Goal: Information Seeking & Learning: Learn about a topic

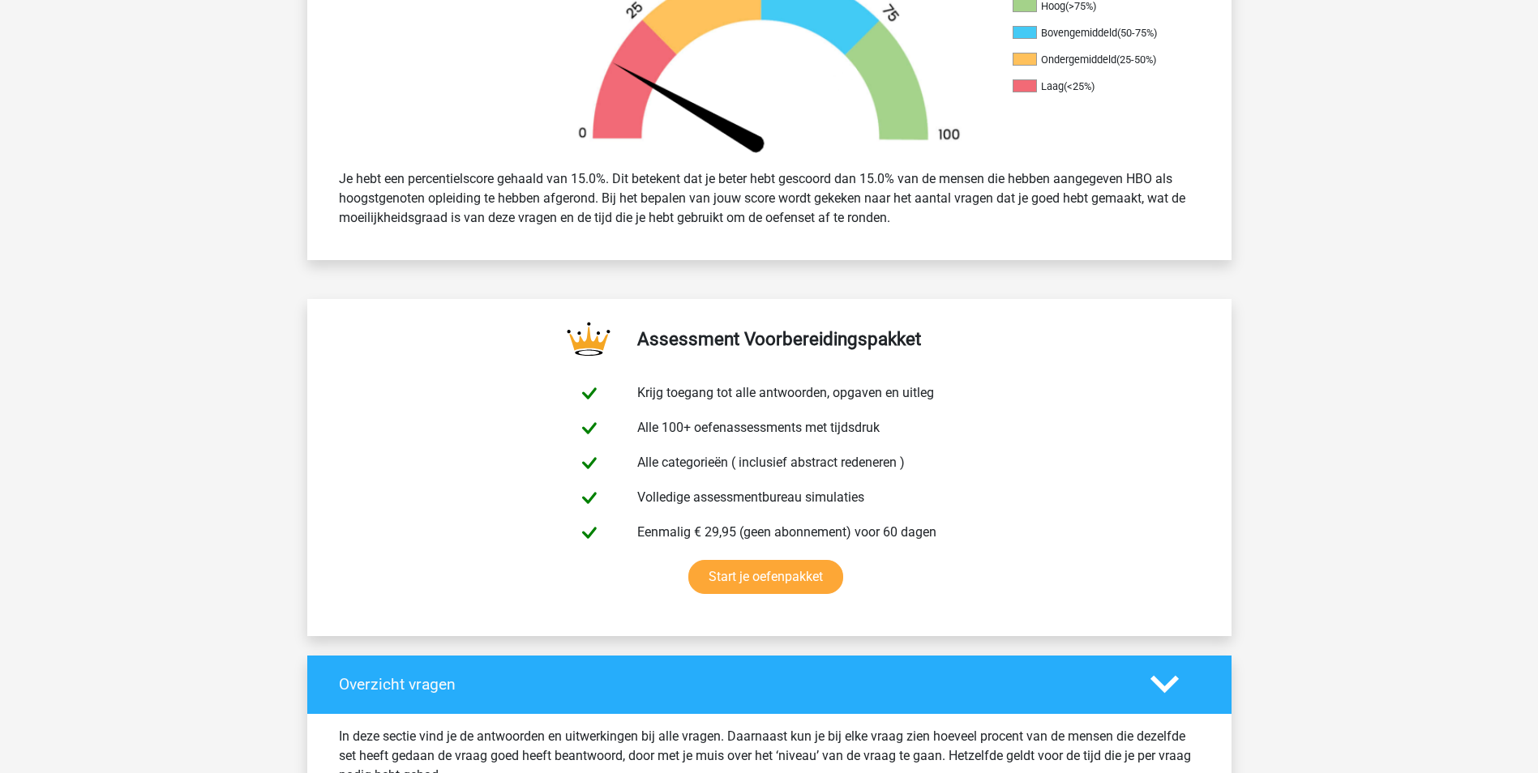
scroll to position [324, 0]
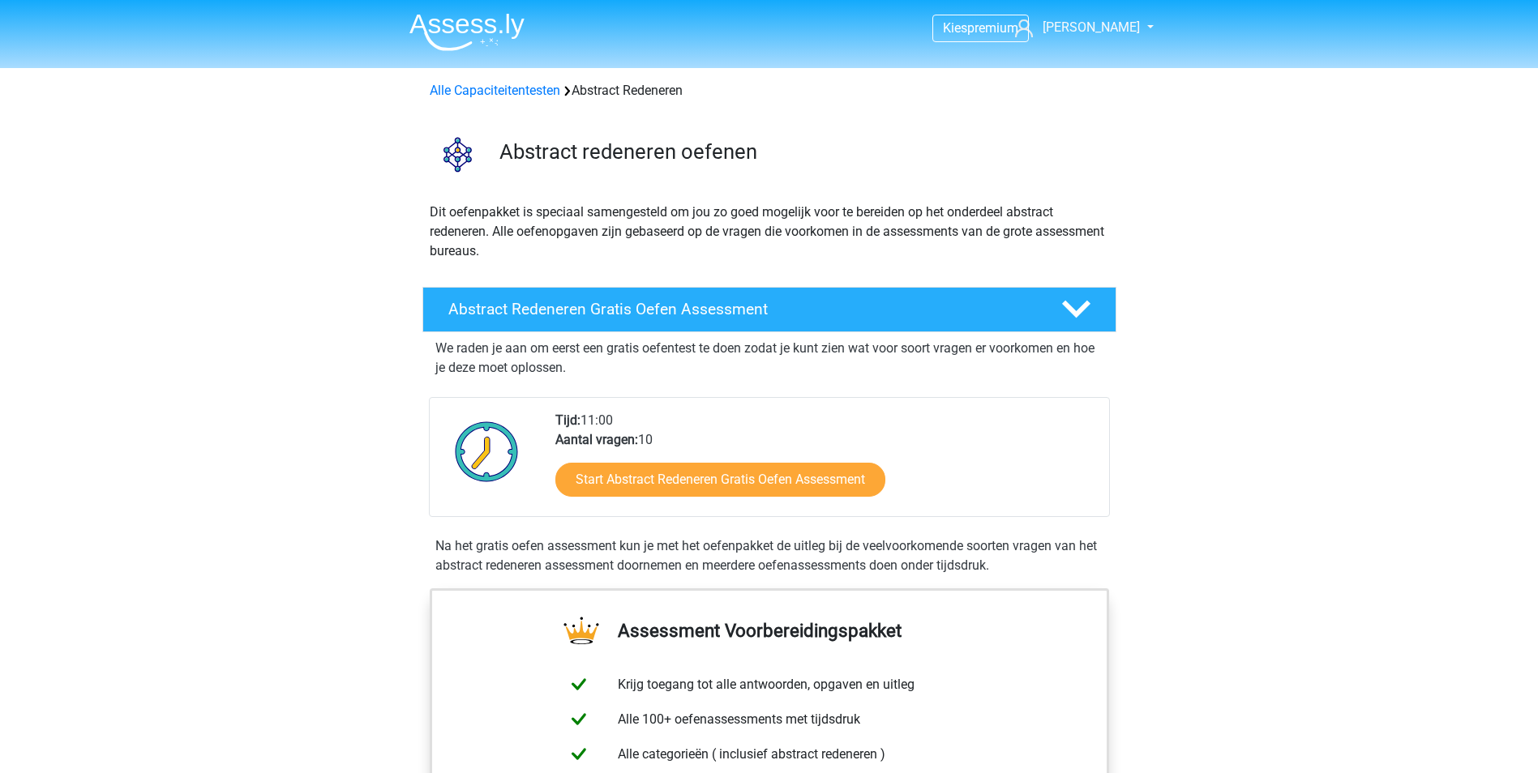
scroll to position [81, 0]
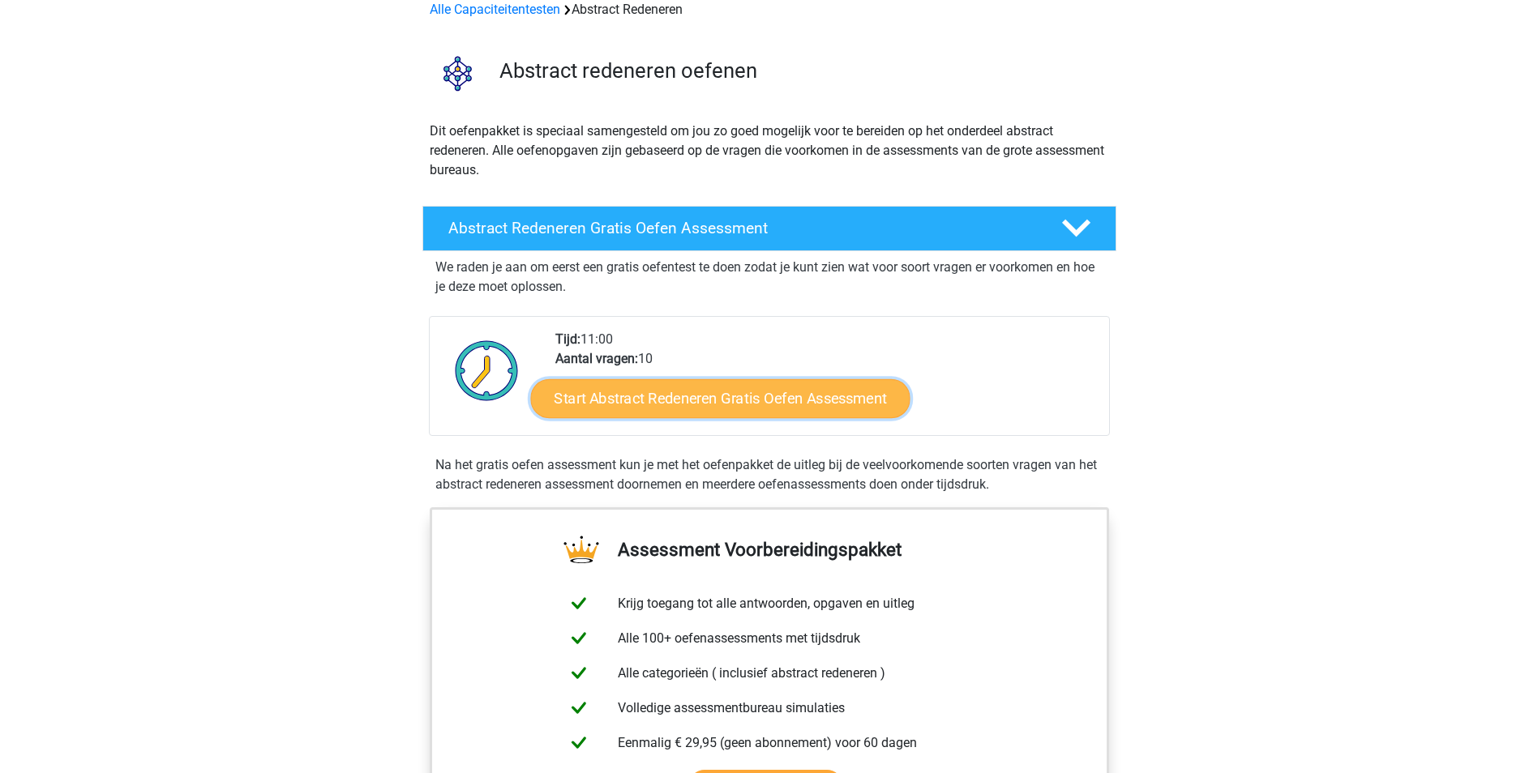
click at [740, 405] on link "Start Abstract Redeneren Gratis Oefen Assessment" at bounding box center [719, 398] width 379 height 39
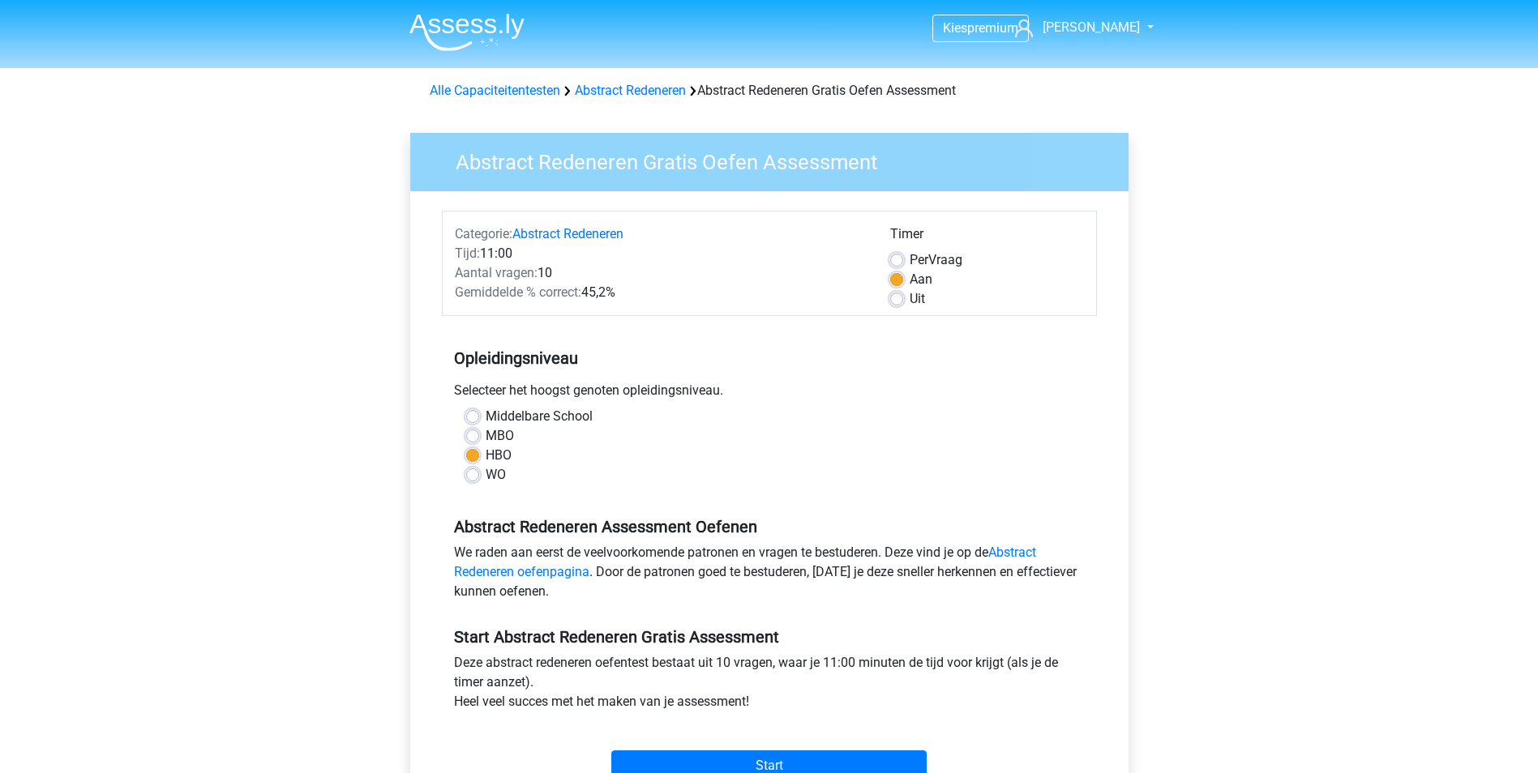
scroll to position [81, 0]
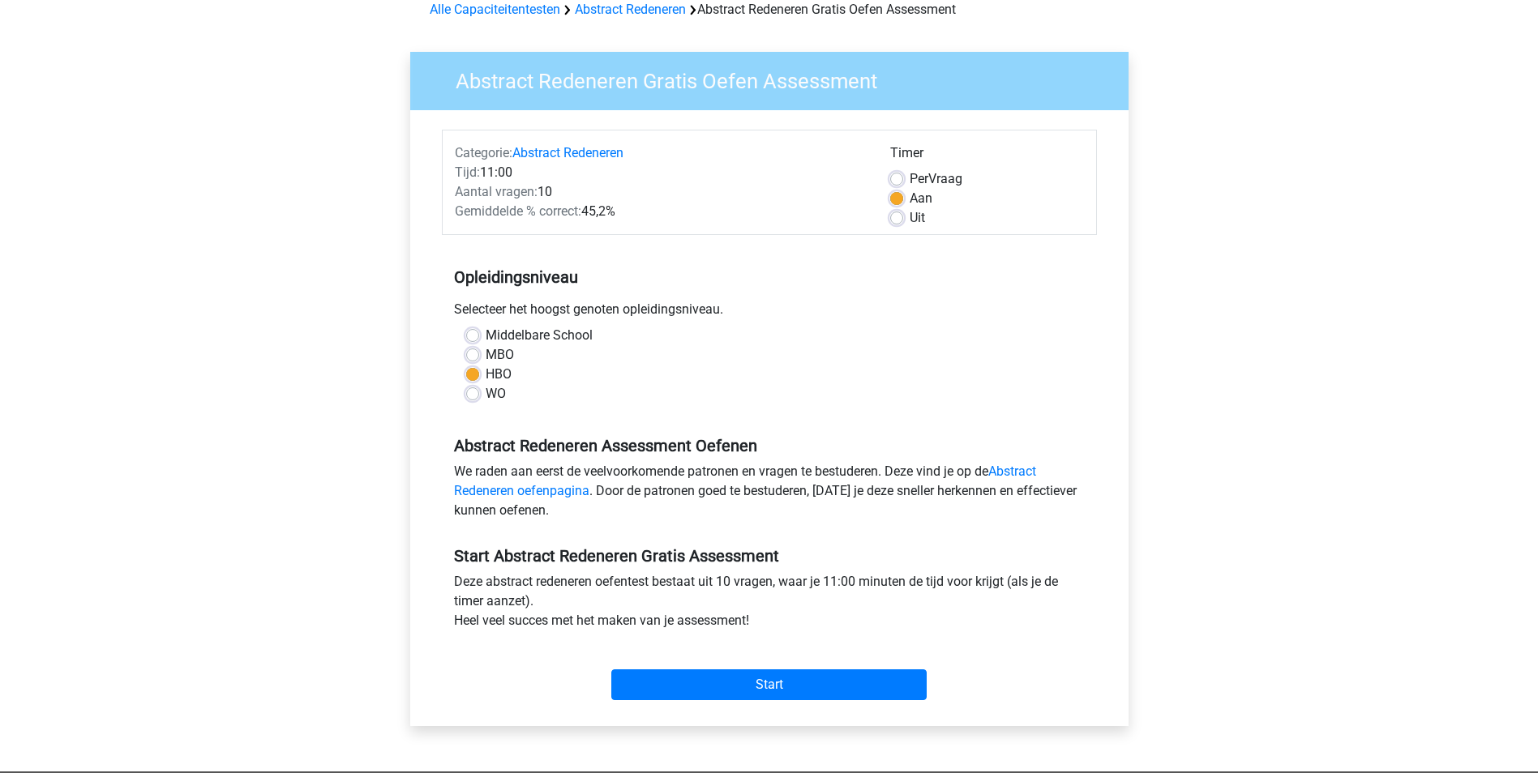
click at [732, 704] on div "Start" at bounding box center [769, 672] width 655 height 70
click at [787, 676] on input "Start" at bounding box center [768, 685] width 315 height 31
click at [486, 357] on label "MBO" at bounding box center [500, 354] width 28 height 19
click at [475, 357] on input "MBO" at bounding box center [472, 353] width 13 height 16
radio input "true"
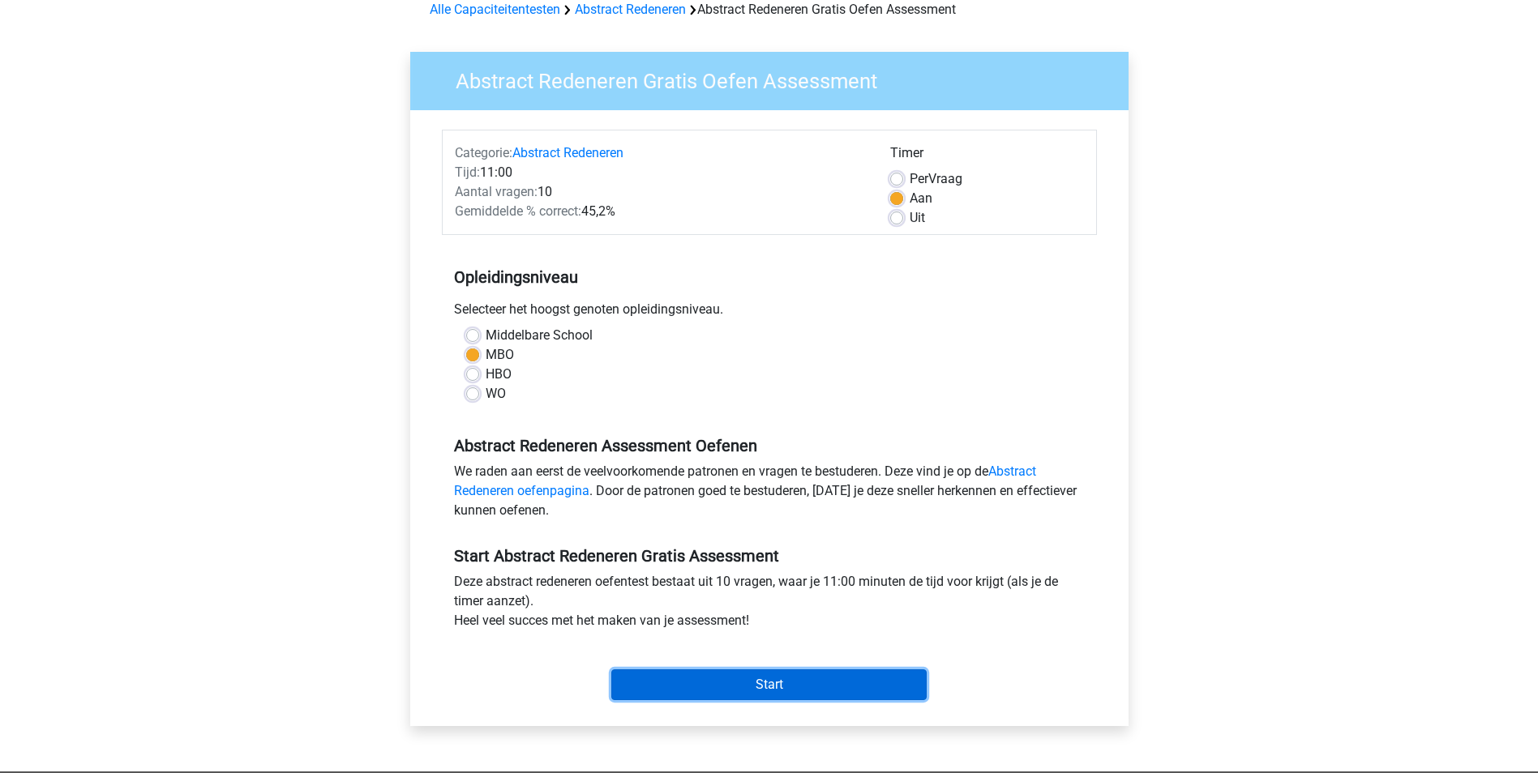
click at [740, 679] on input "Start" at bounding box center [768, 685] width 315 height 31
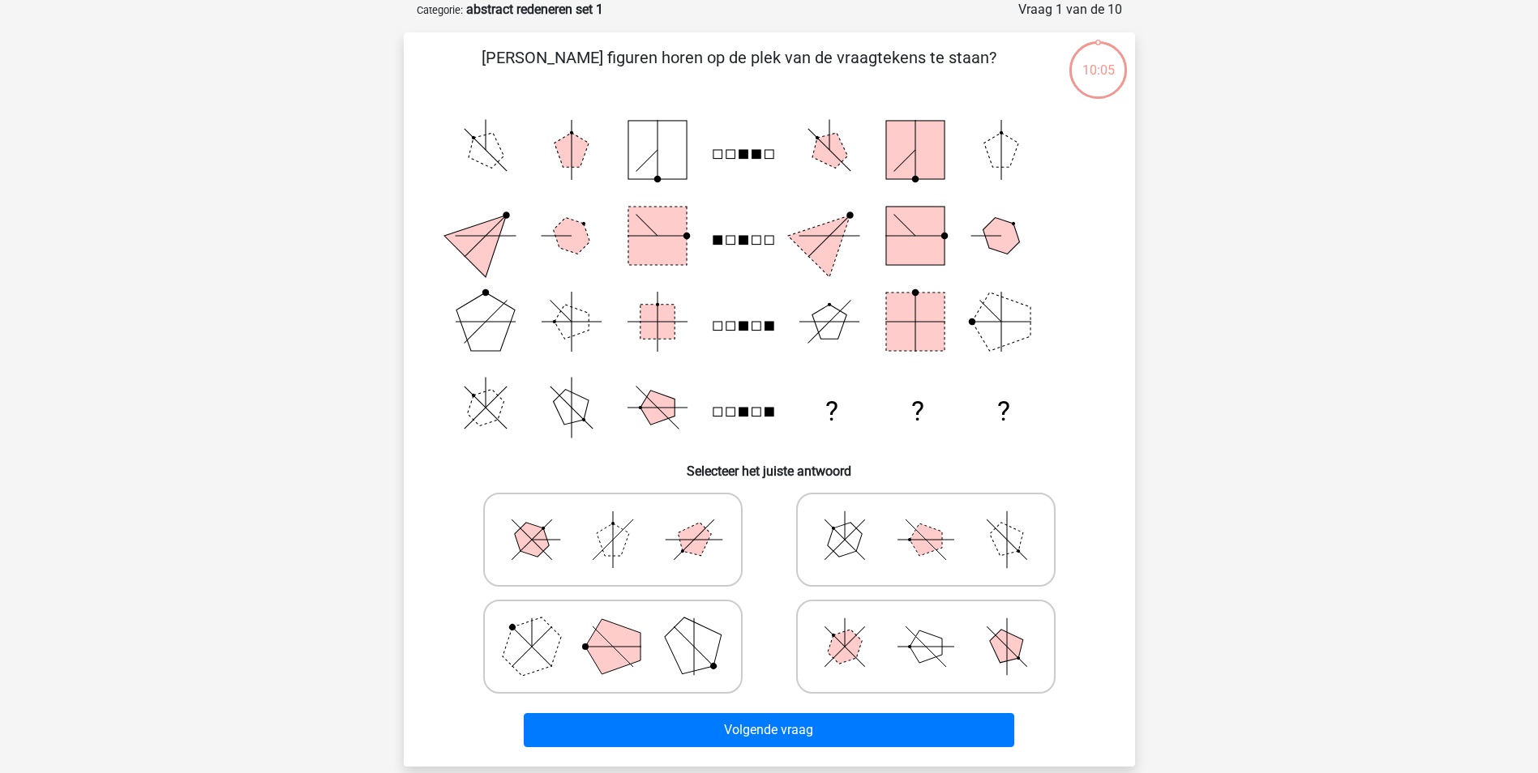
scroll to position [162, 0]
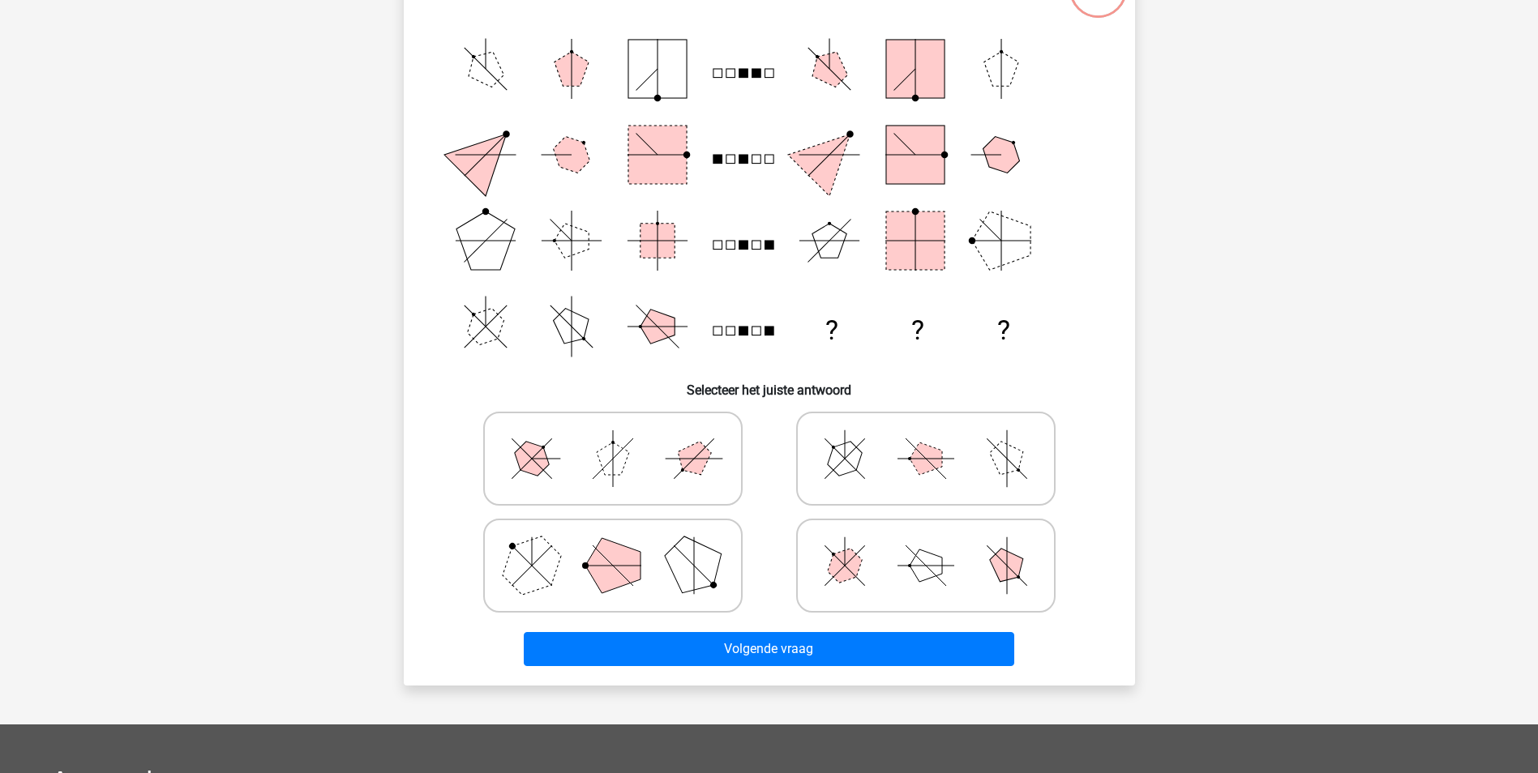
click at [629, 563] on polygon at bounding box center [612, 565] width 55 height 55
click at [623, 546] on input "radio" at bounding box center [618, 540] width 11 height 11
radio input "true"
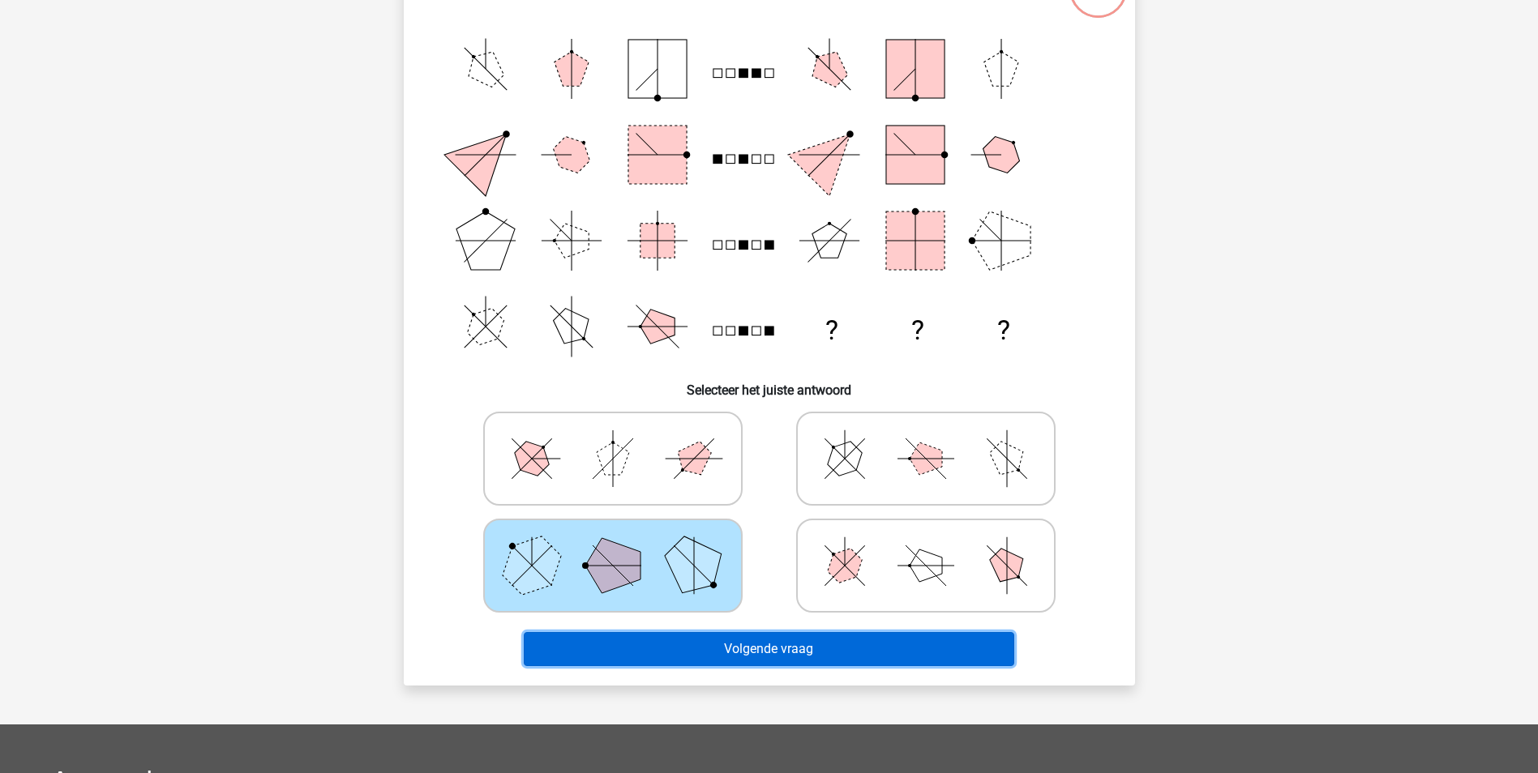
click at [811, 650] on button "Volgende vraag" at bounding box center [769, 649] width 490 height 34
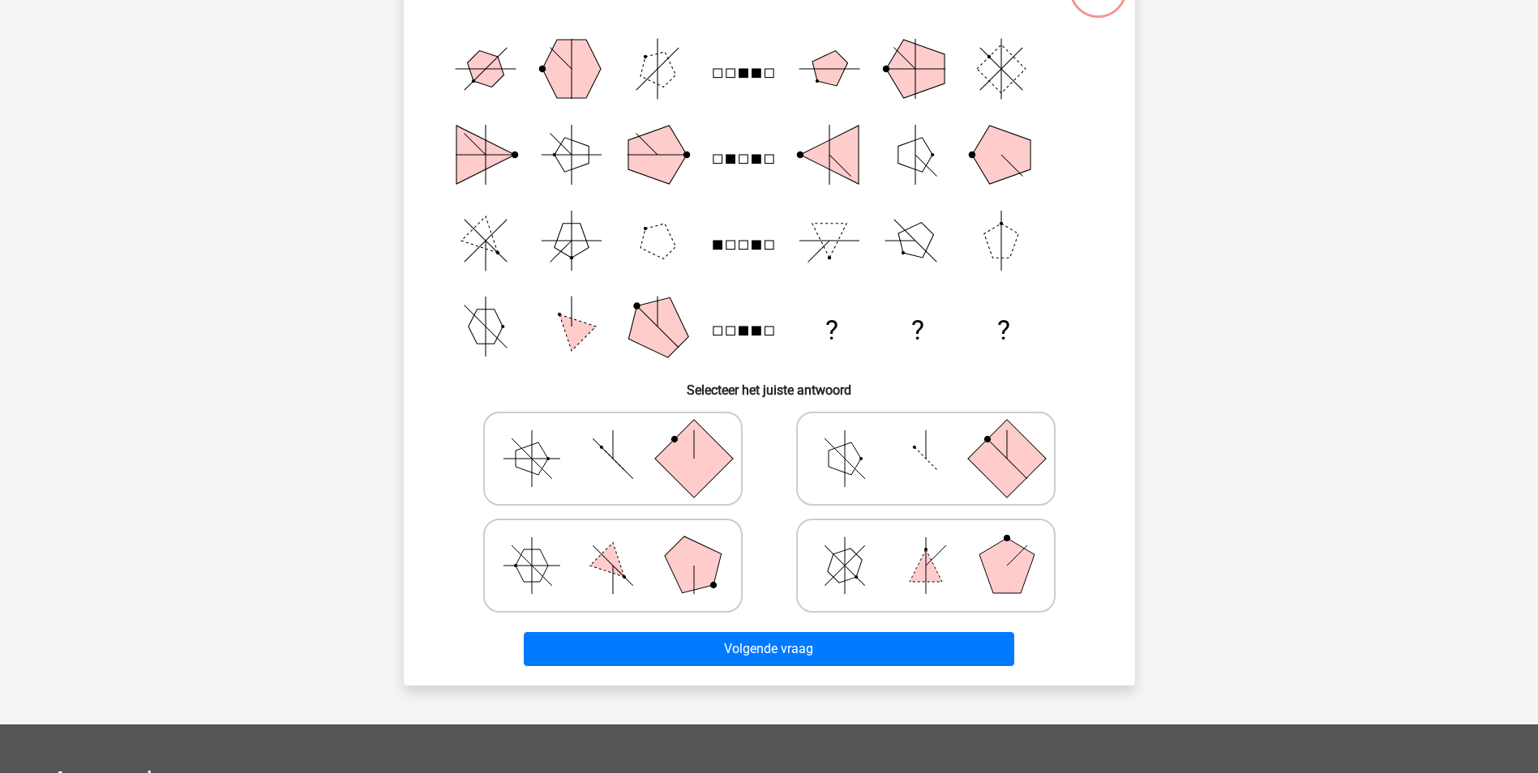
click at [919, 572] on polygon at bounding box center [926, 566] width 32 height 32
click at [926, 546] on input "radio" at bounding box center [931, 540] width 11 height 11
radio input "true"
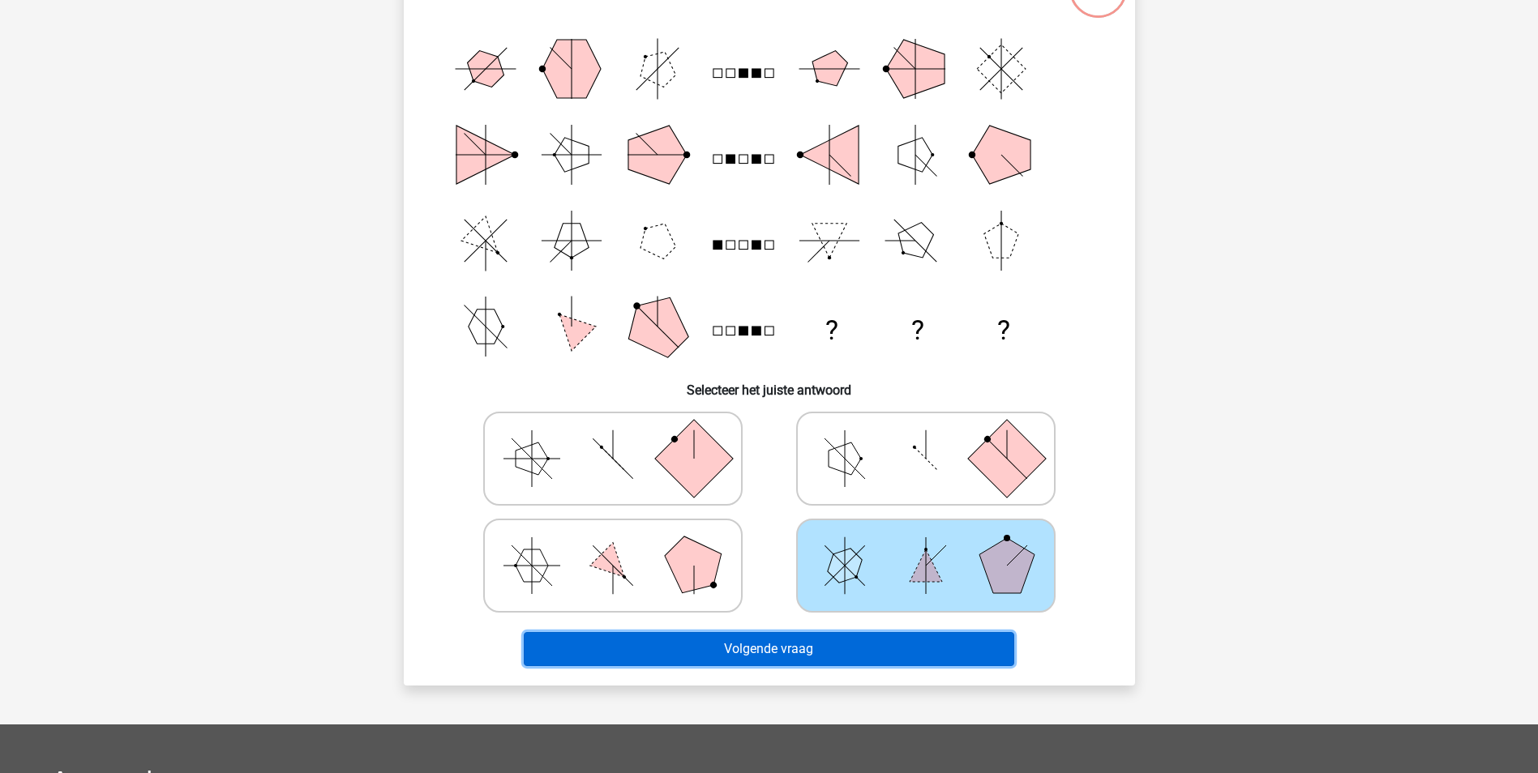
click at [860, 650] on button "Volgende vraag" at bounding box center [769, 649] width 490 height 34
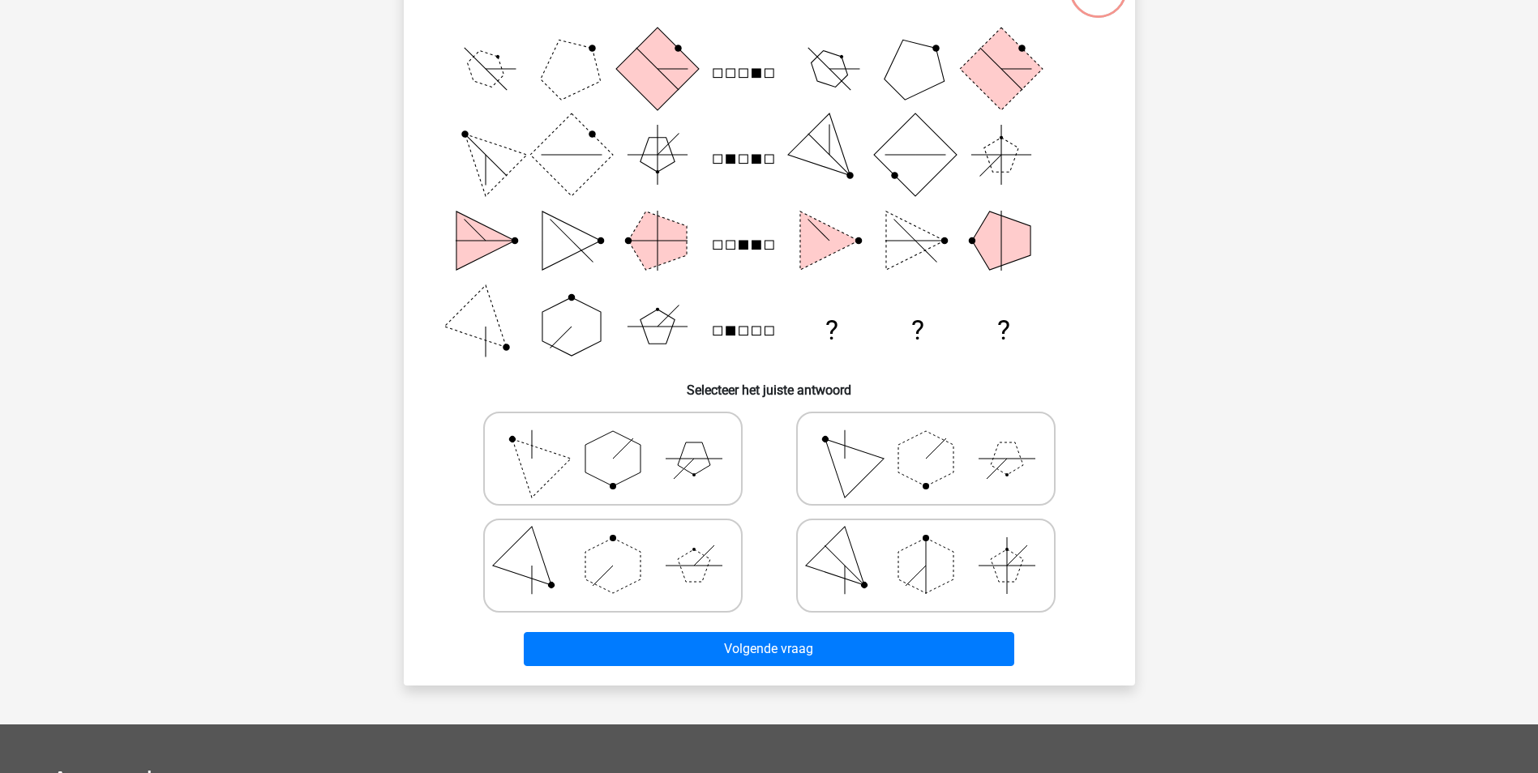
scroll to position [81, 0]
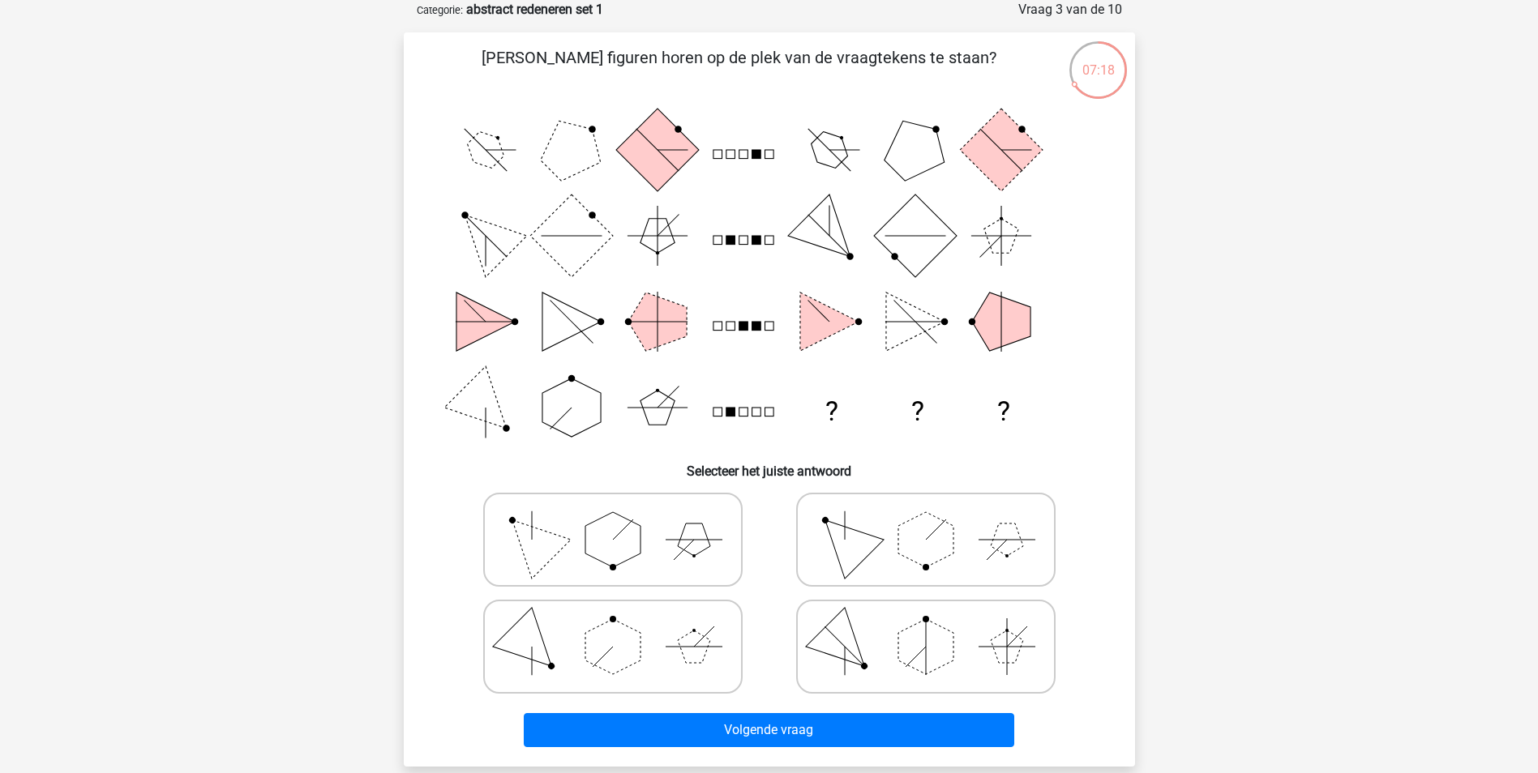
click at [624, 665] on polygon at bounding box center [612, 646] width 55 height 55
click at [623, 627] on input "radio" at bounding box center [618, 621] width 11 height 11
radio input "true"
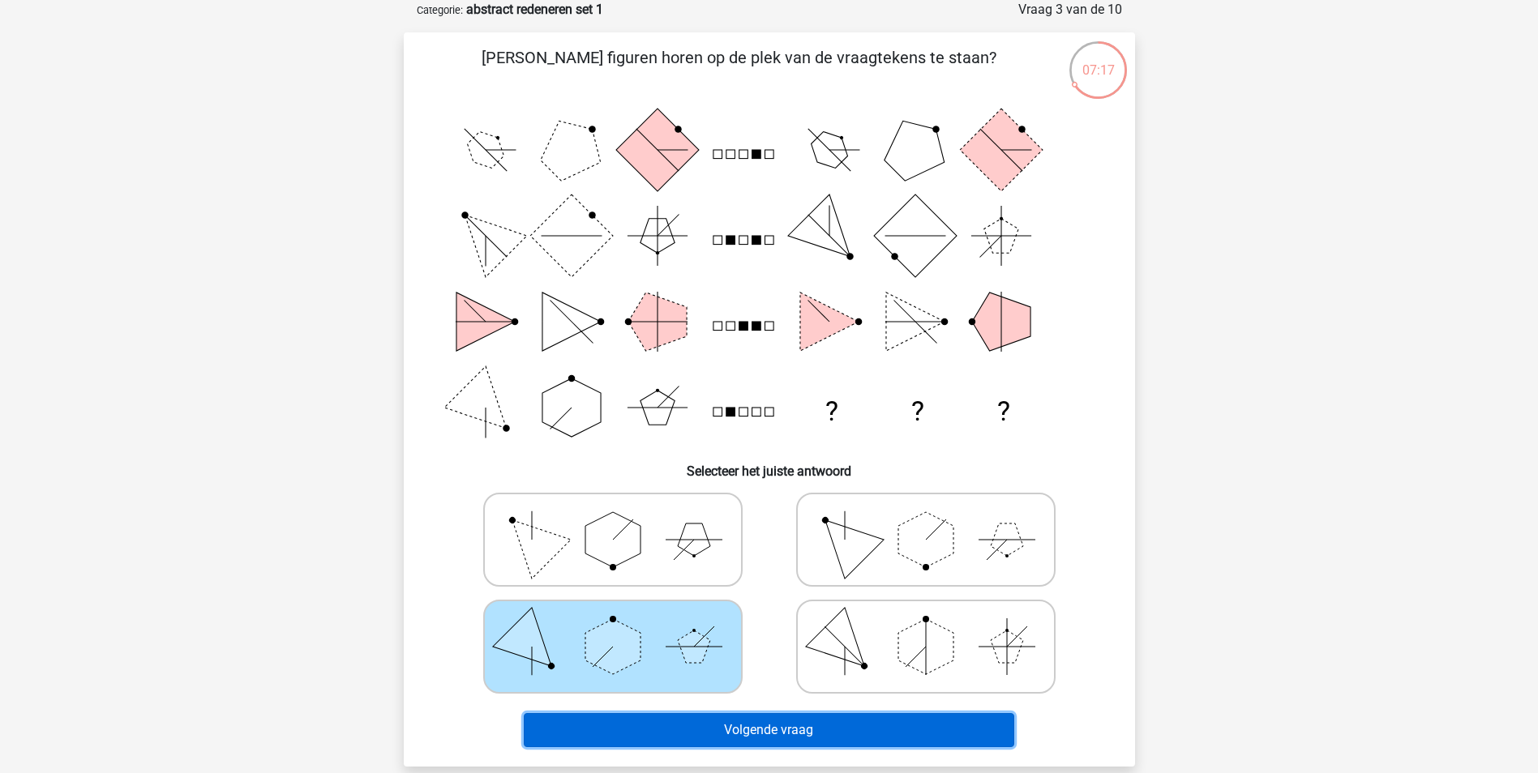
click at [769, 730] on button "Volgende vraag" at bounding box center [769, 730] width 490 height 34
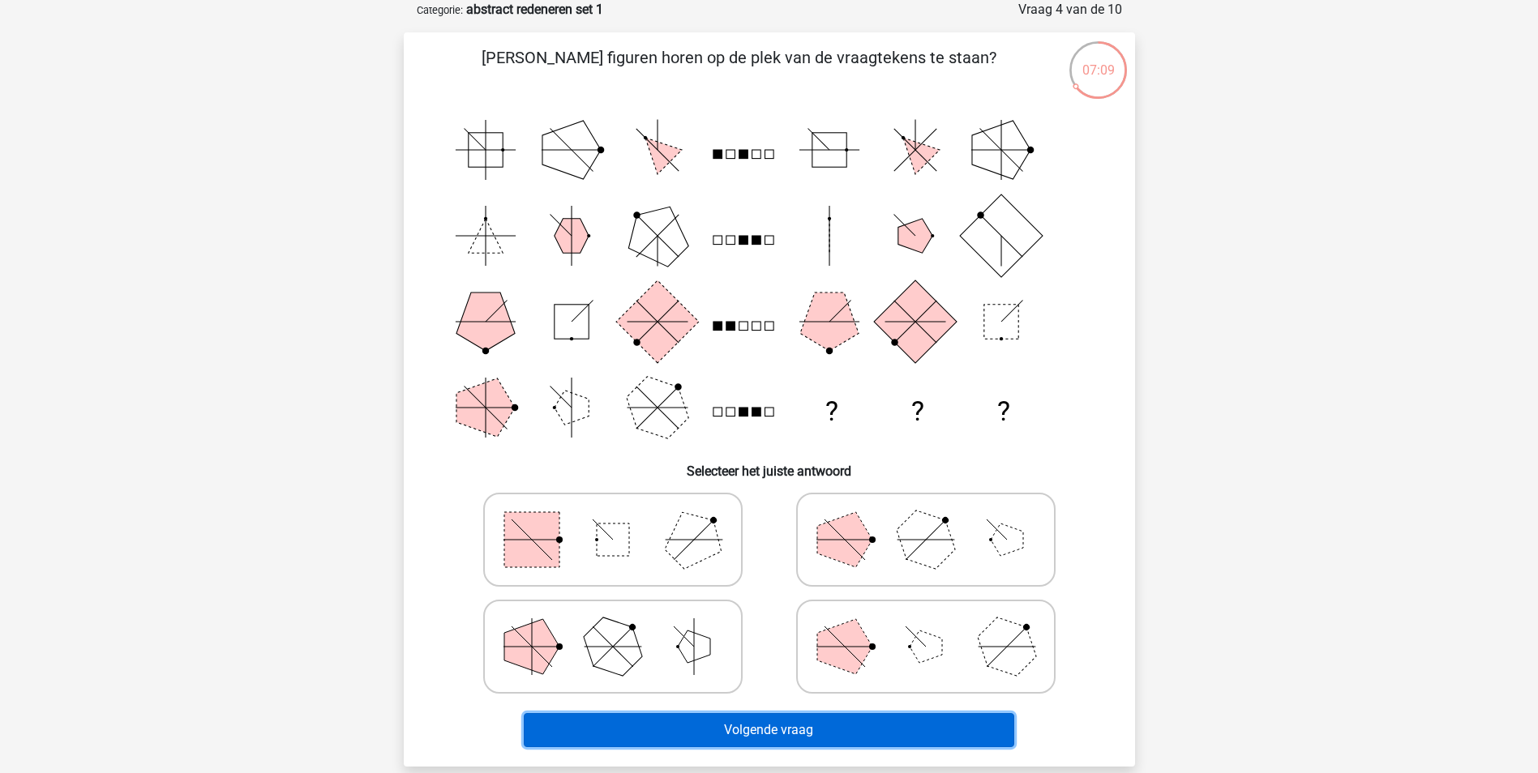
click at [791, 728] on button "Volgende vraag" at bounding box center [769, 730] width 490 height 34
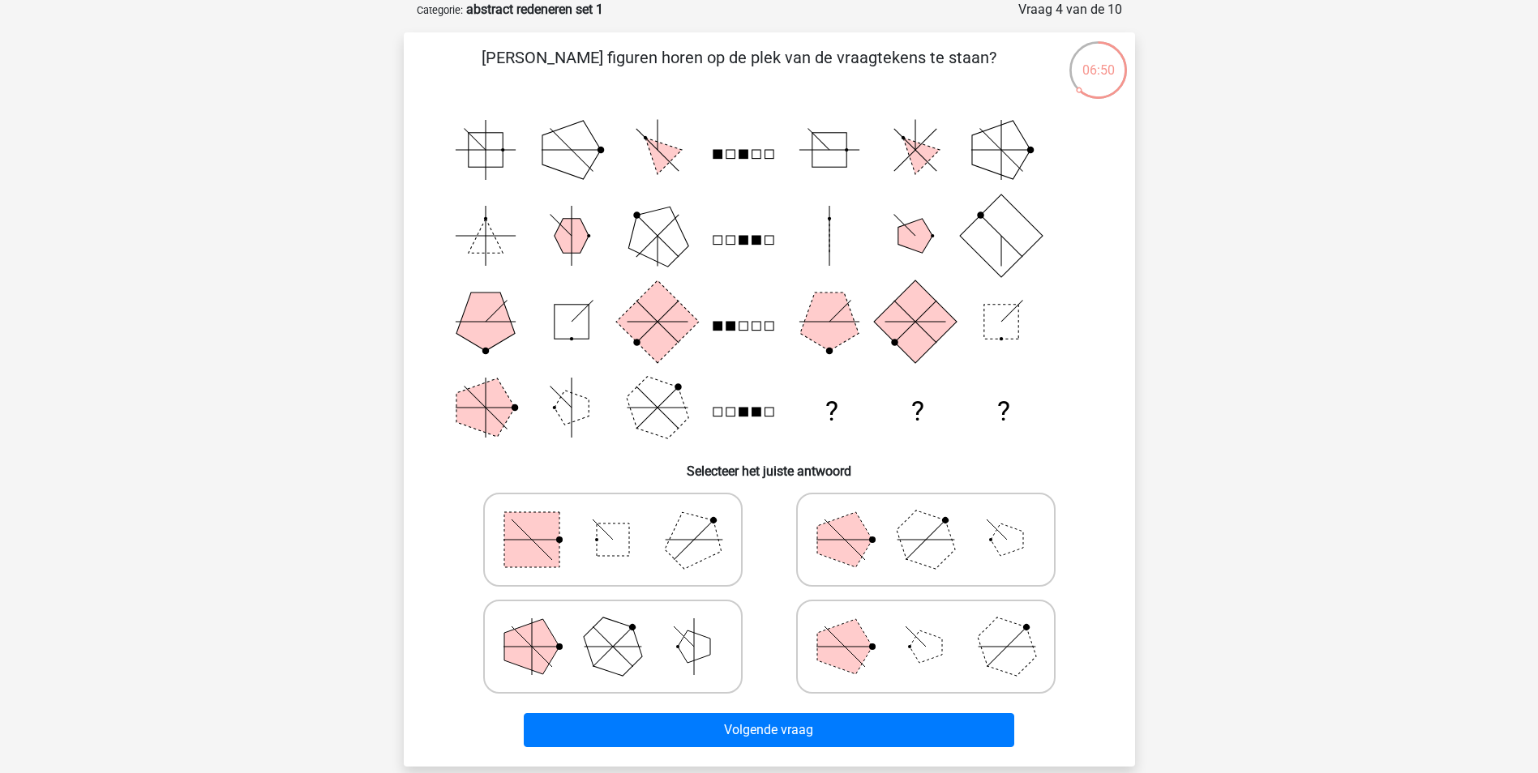
click at [890, 653] on icon at bounding box center [925, 646] width 243 height 81
click at [926, 627] on input "radio" at bounding box center [931, 621] width 11 height 11
radio input "true"
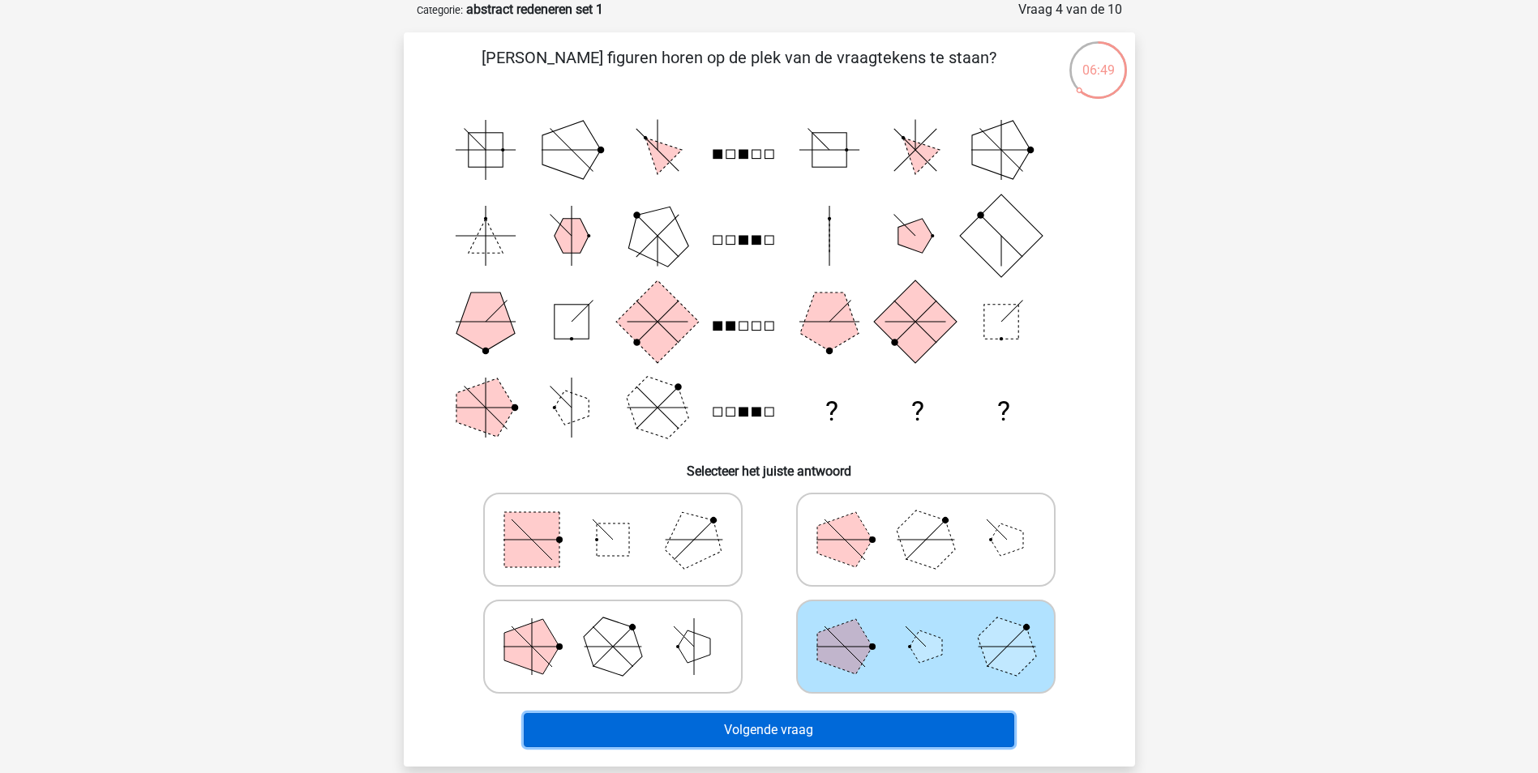
click at [915, 722] on button "Volgende vraag" at bounding box center [769, 730] width 490 height 34
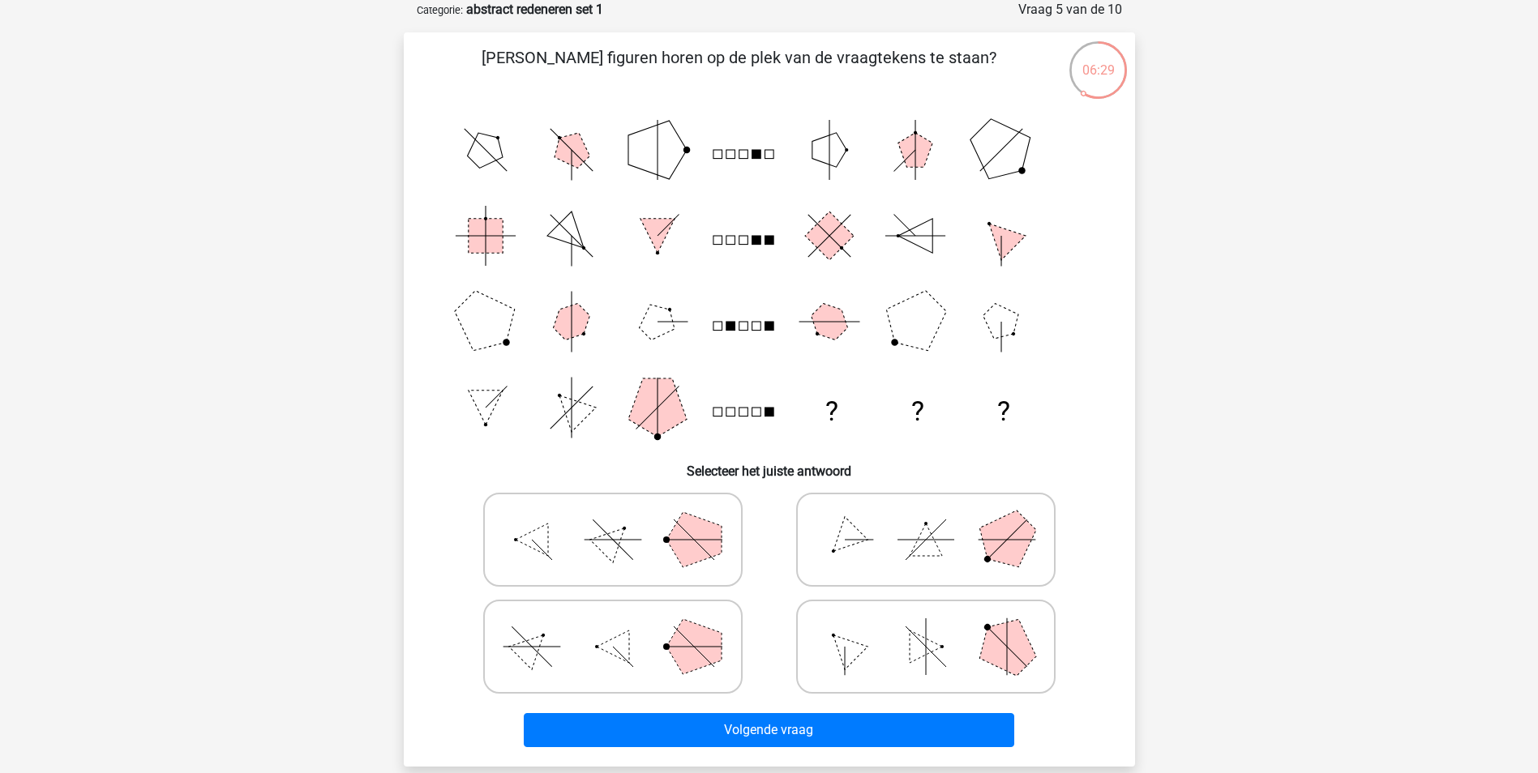
click at [977, 557] on icon at bounding box center [925, 539] width 243 height 81
click at [936, 520] on input "radio" at bounding box center [931, 514] width 11 height 11
radio input "true"
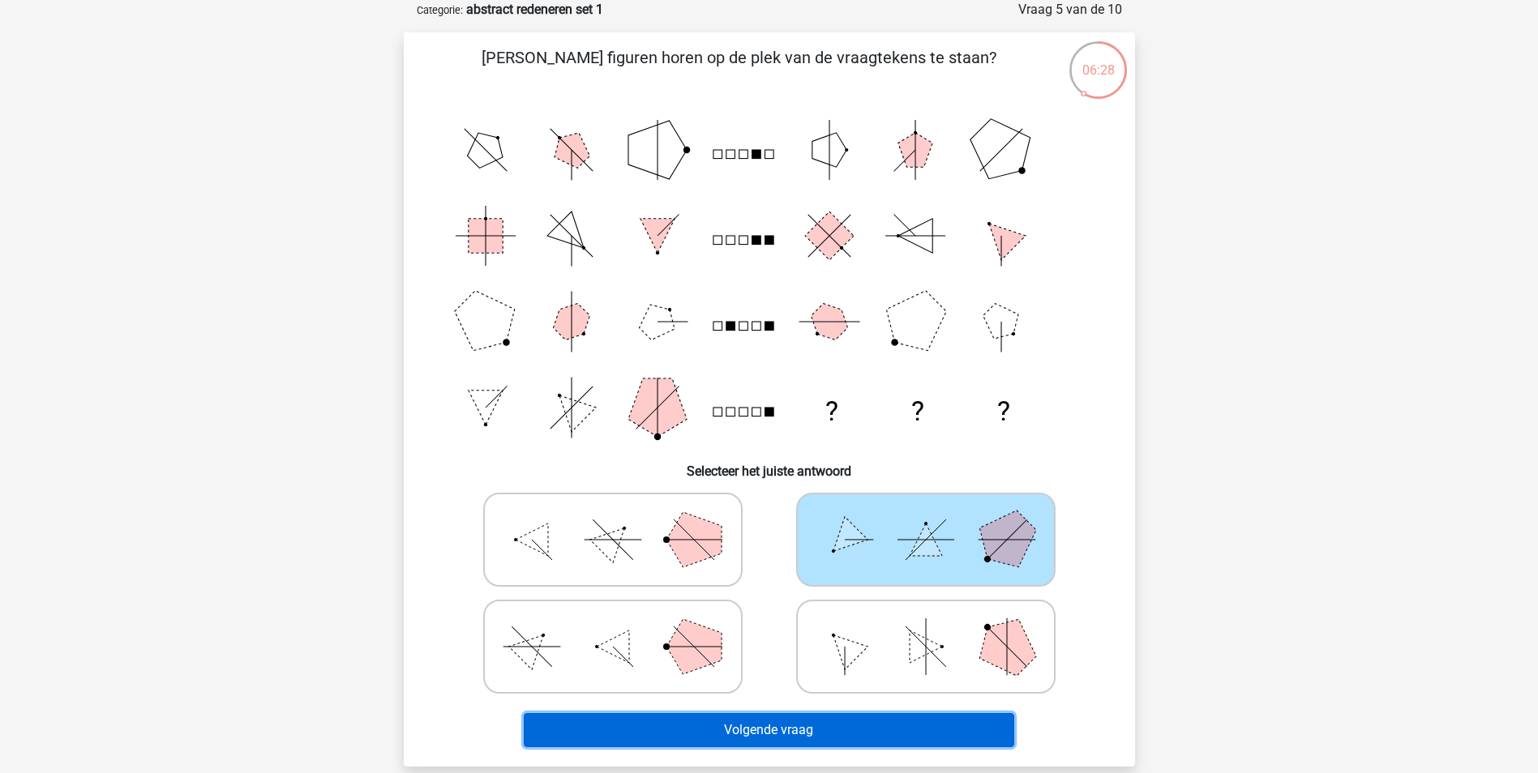
click at [885, 724] on button "Volgende vraag" at bounding box center [769, 730] width 490 height 34
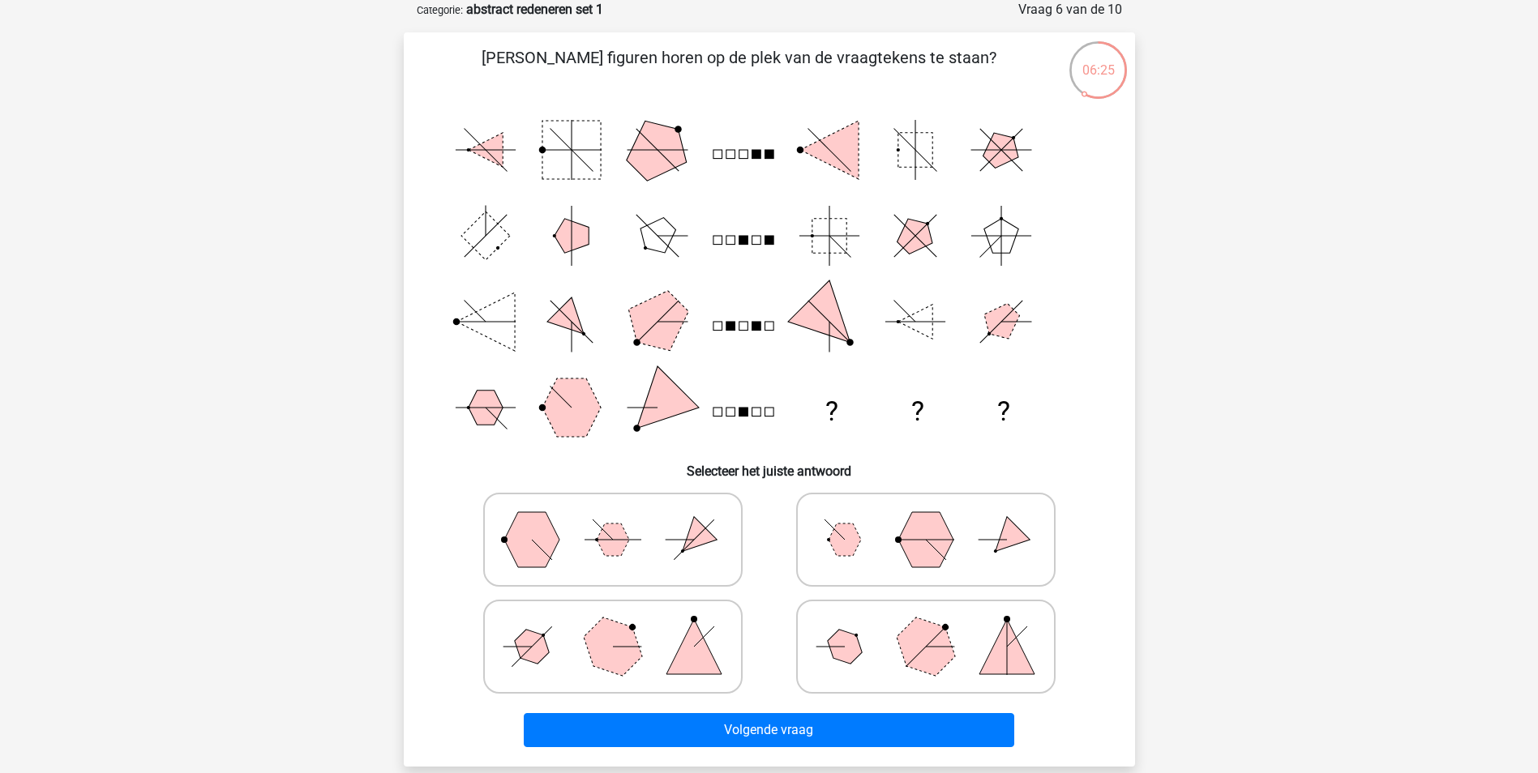
click at [923, 654] on polygon at bounding box center [925, 646] width 78 height 78
click at [926, 627] on input "radio" at bounding box center [931, 621] width 11 height 11
radio input "true"
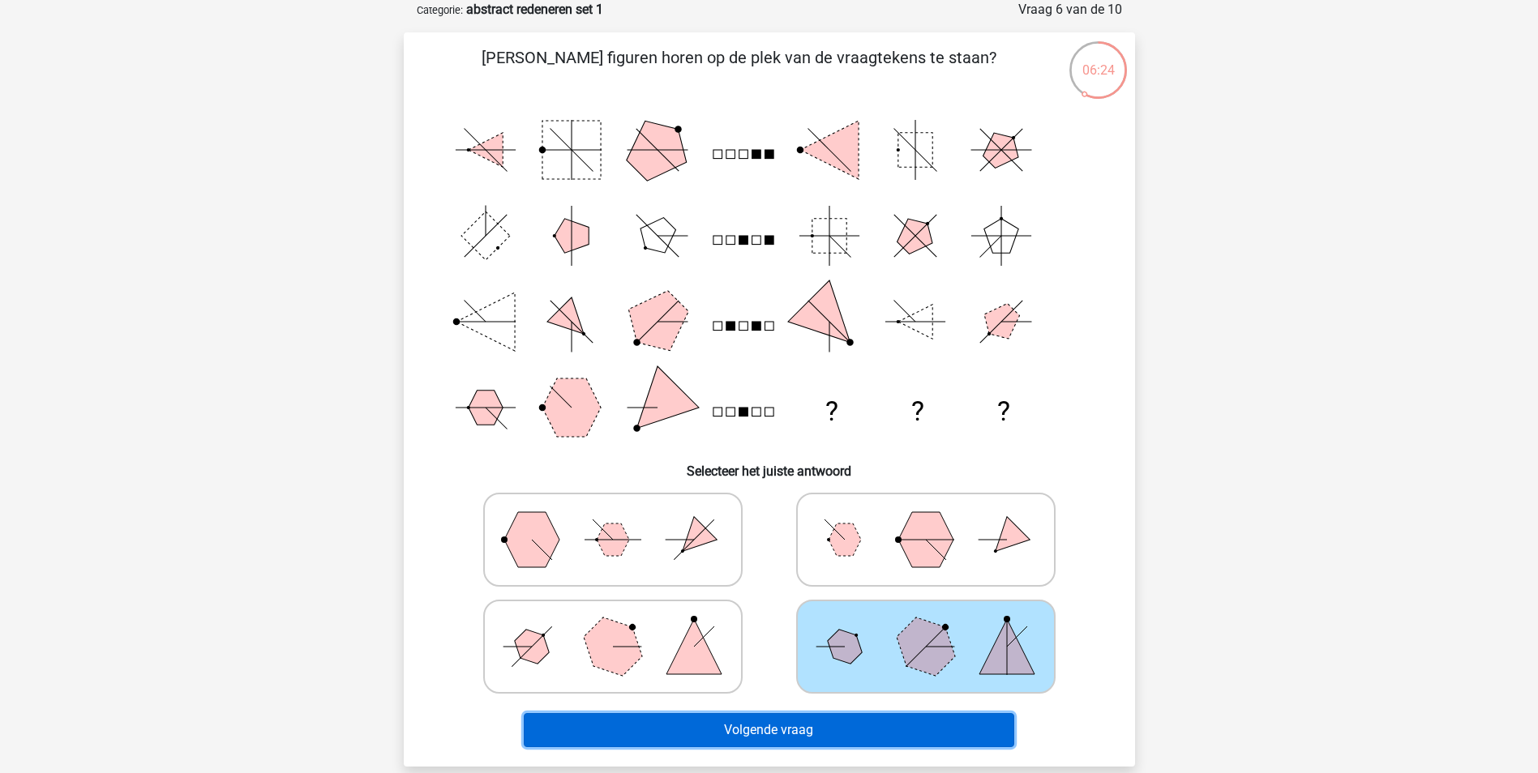
click at [910, 717] on button "Volgende vraag" at bounding box center [769, 730] width 490 height 34
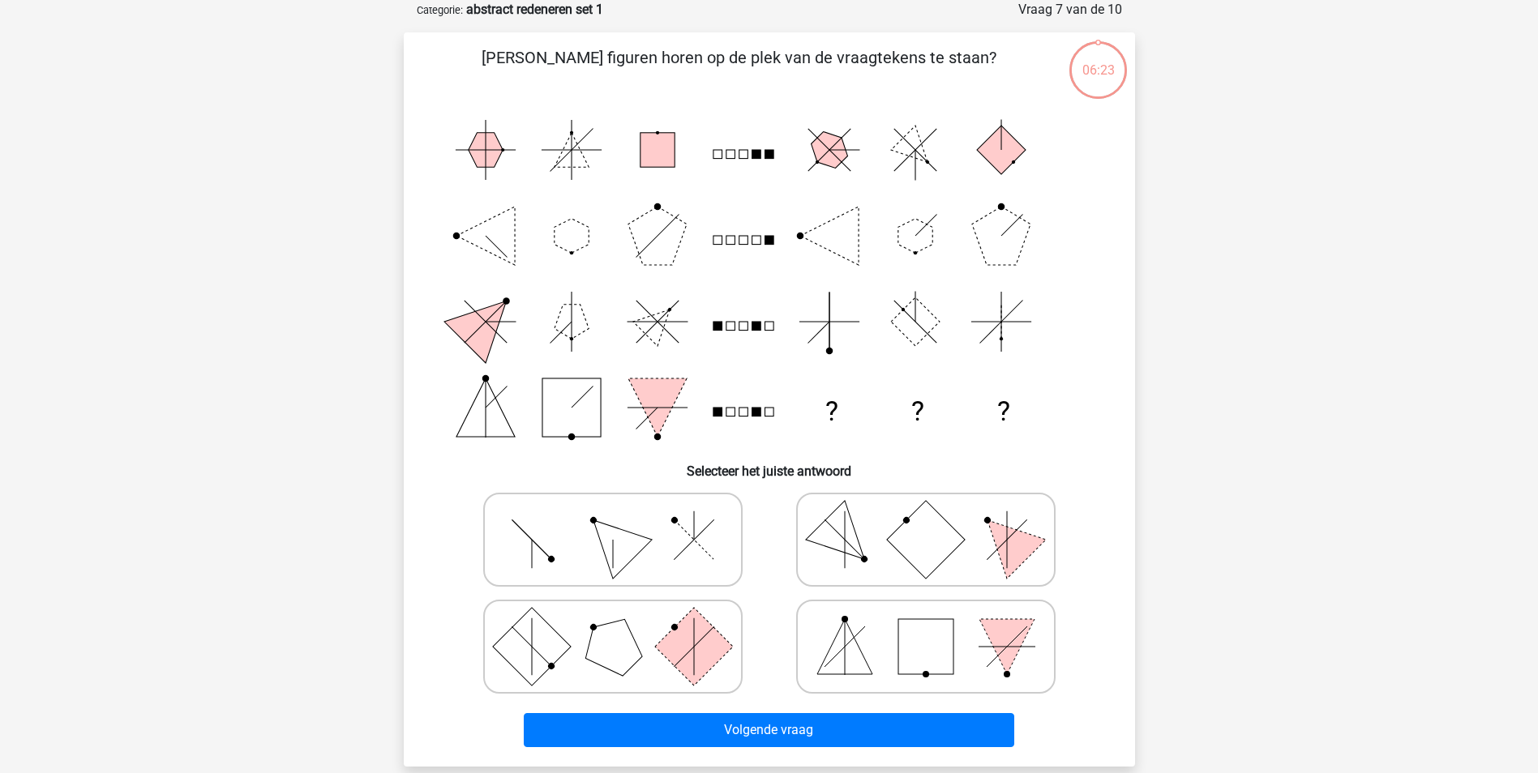
click at [913, 662] on rect at bounding box center [925, 646] width 55 height 55
click at [926, 627] on input "radio" at bounding box center [931, 621] width 11 height 11
radio input "true"
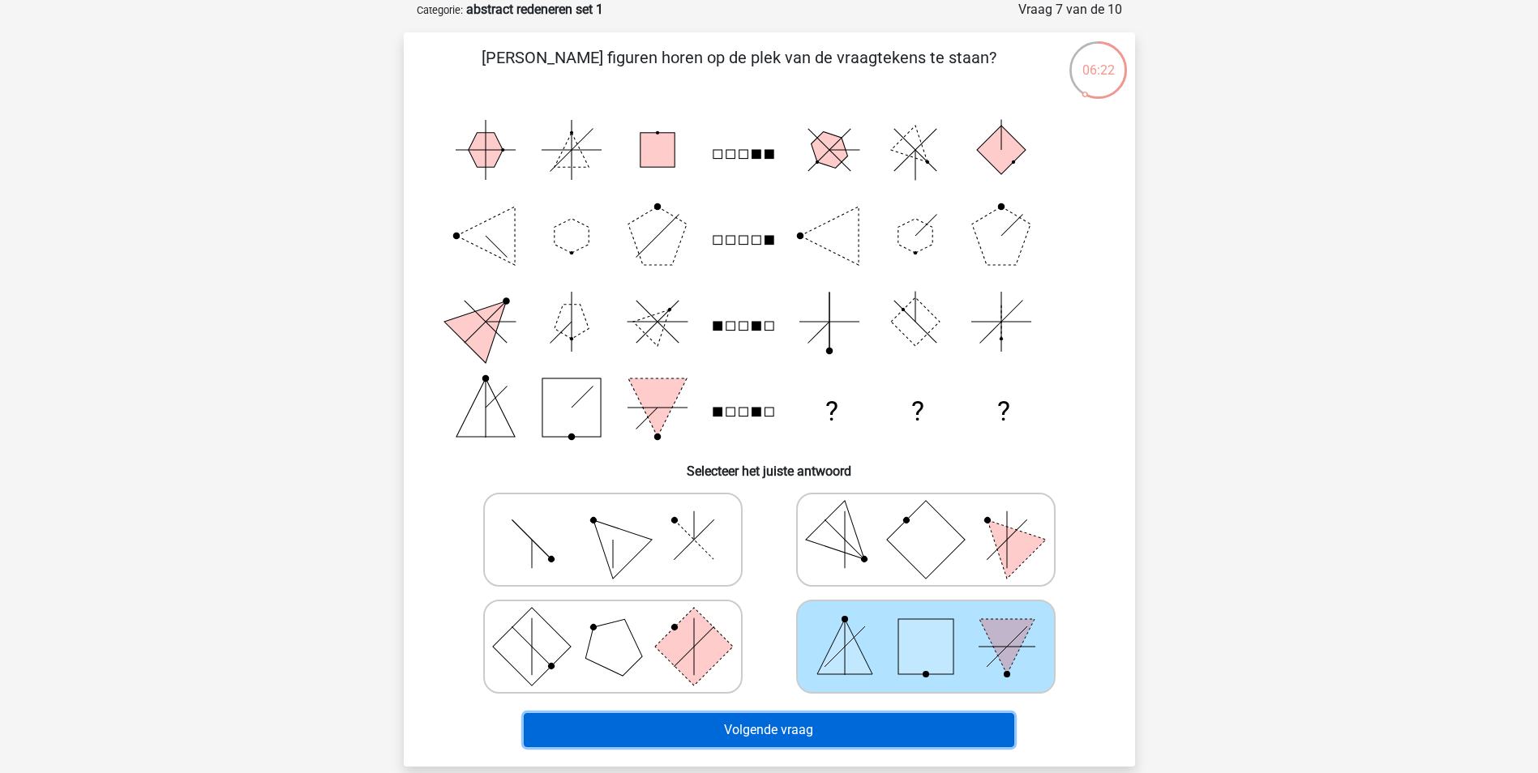
click at [904, 724] on button "Volgende vraag" at bounding box center [769, 730] width 490 height 34
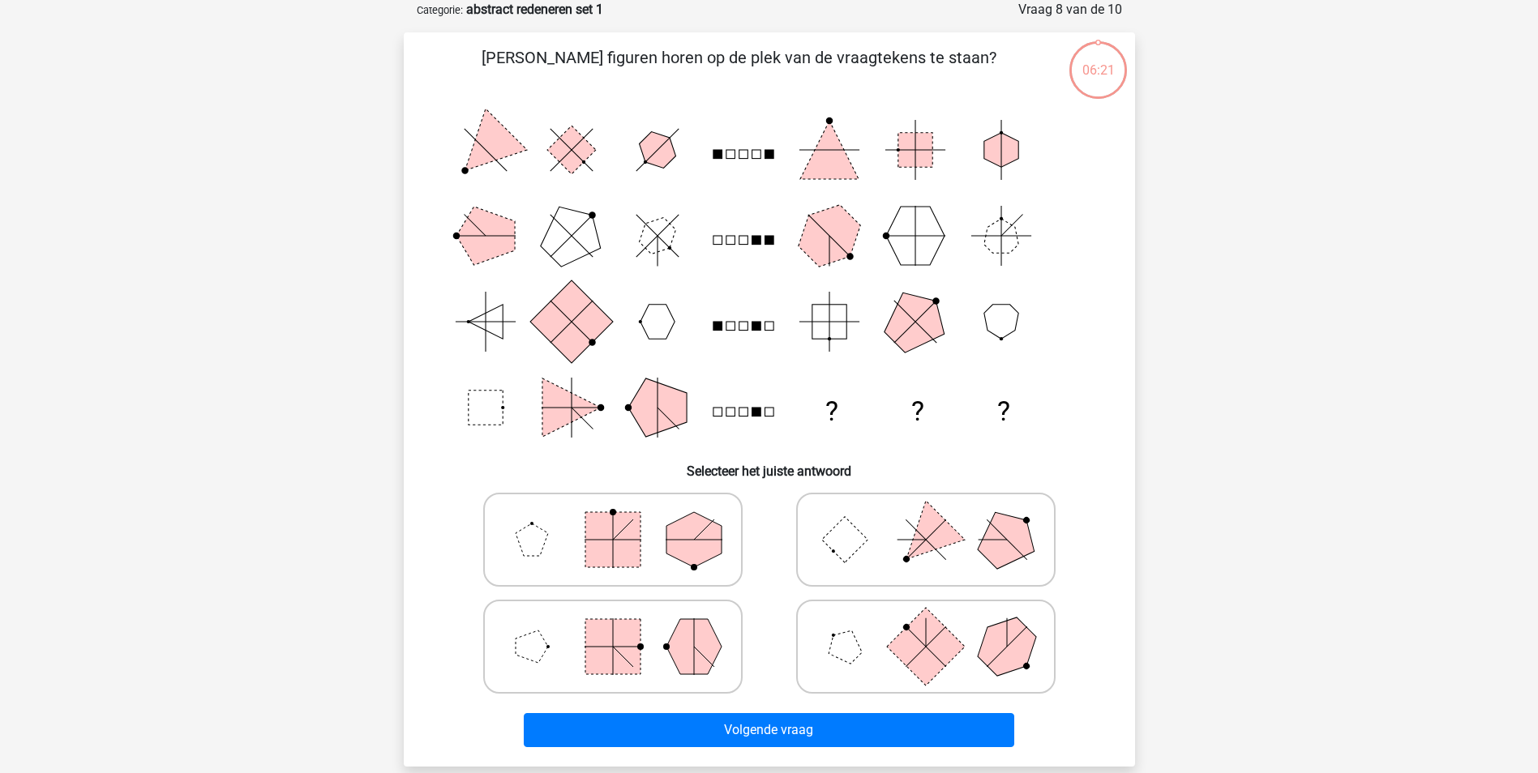
click at [914, 666] on rect at bounding box center [925, 646] width 78 height 78
click at [926, 627] on input "radio" at bounding box center [931, 621] width 11 height 11
radio input "true"
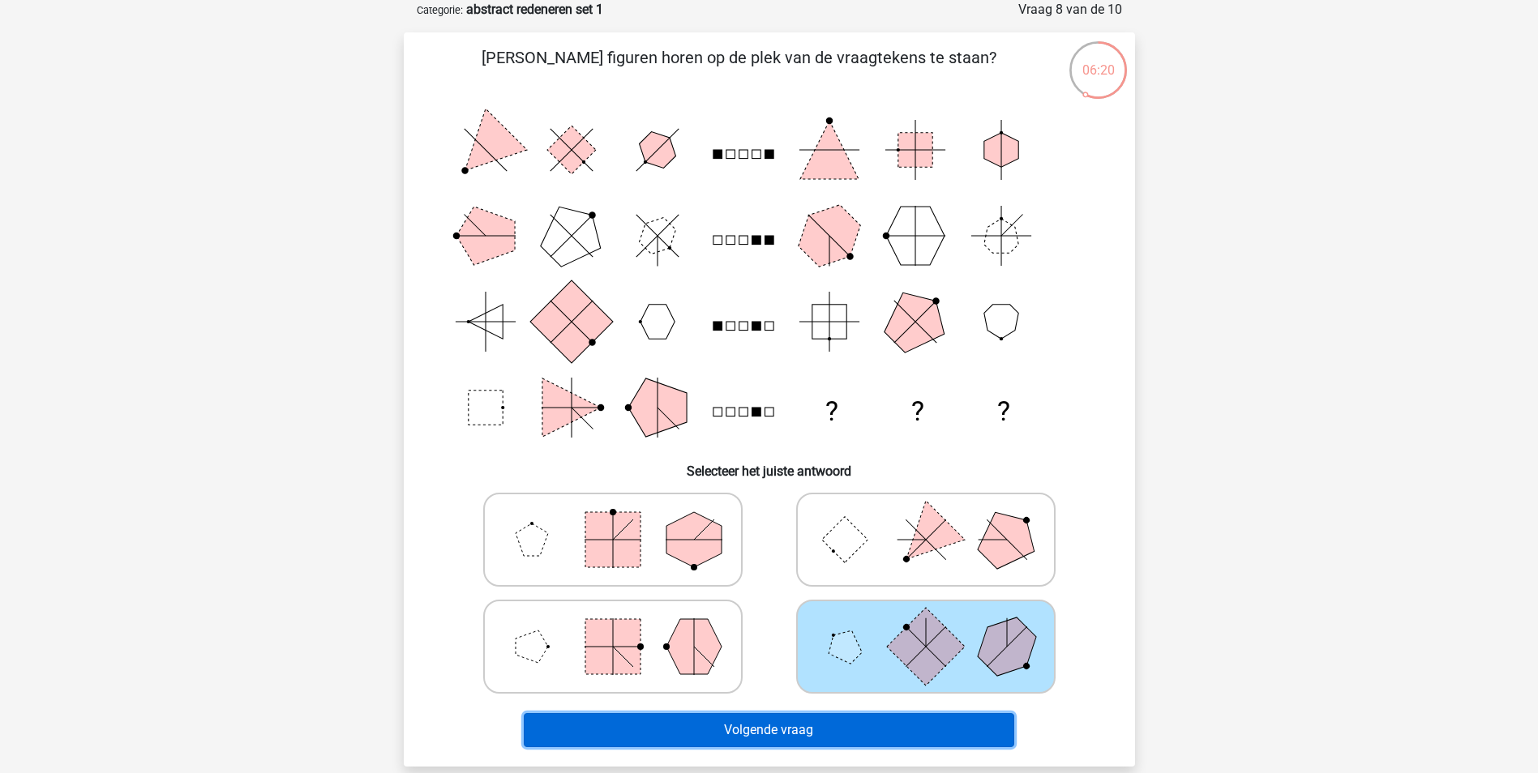
click at [911, 727] on button "Volgende vraag" at bounding box center [769, 730] width 490 height 34
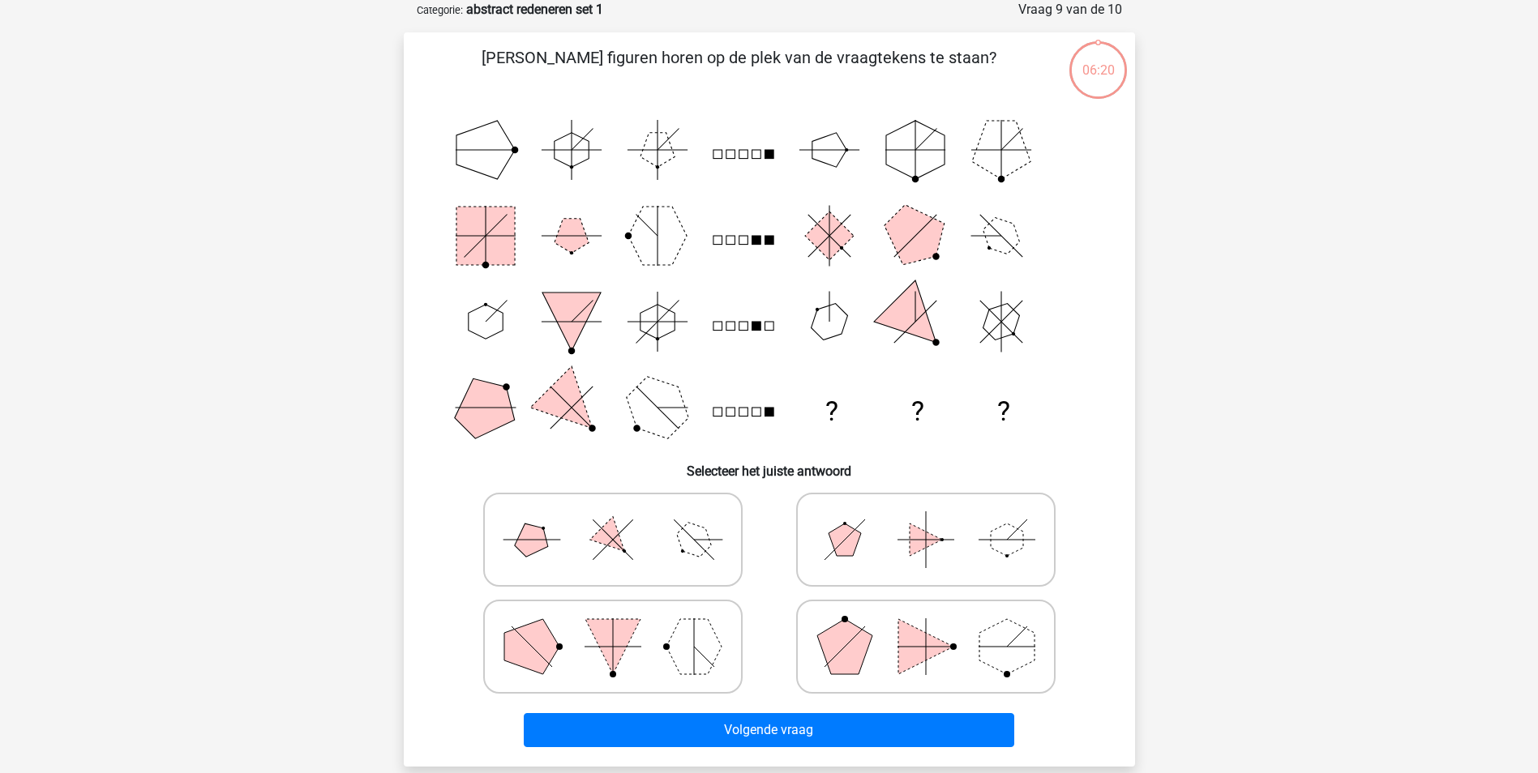
click at [906, 664] on polygon at bounding box center [925, 646] width 55 height 55
click at [926, 627] on input "radio" at bounding box center [931, 621] width 11 height 11
radio input "true"
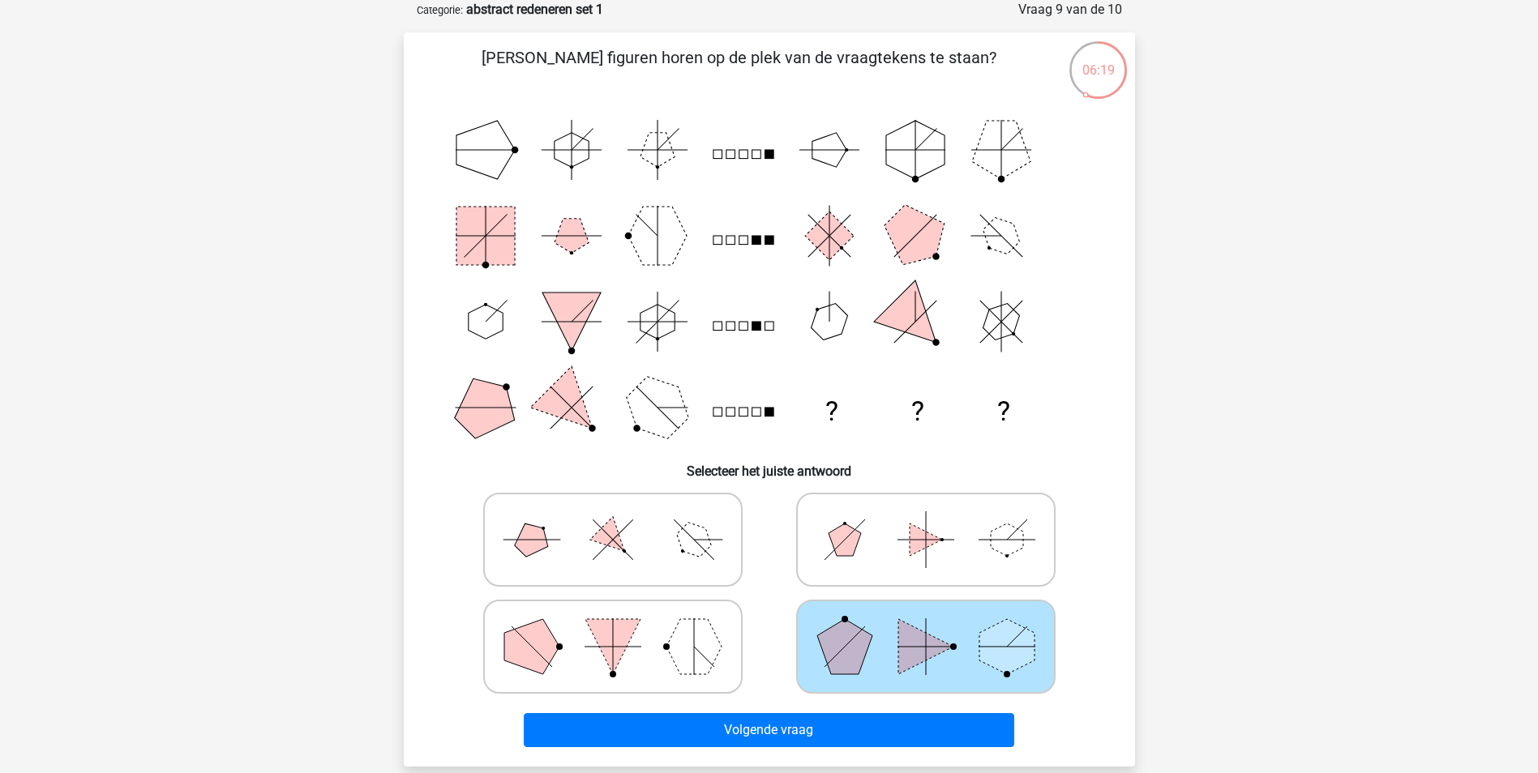
click at [901, 709] on div "Volgende vraag" at bounding box center [769, 727] width 679 height 54
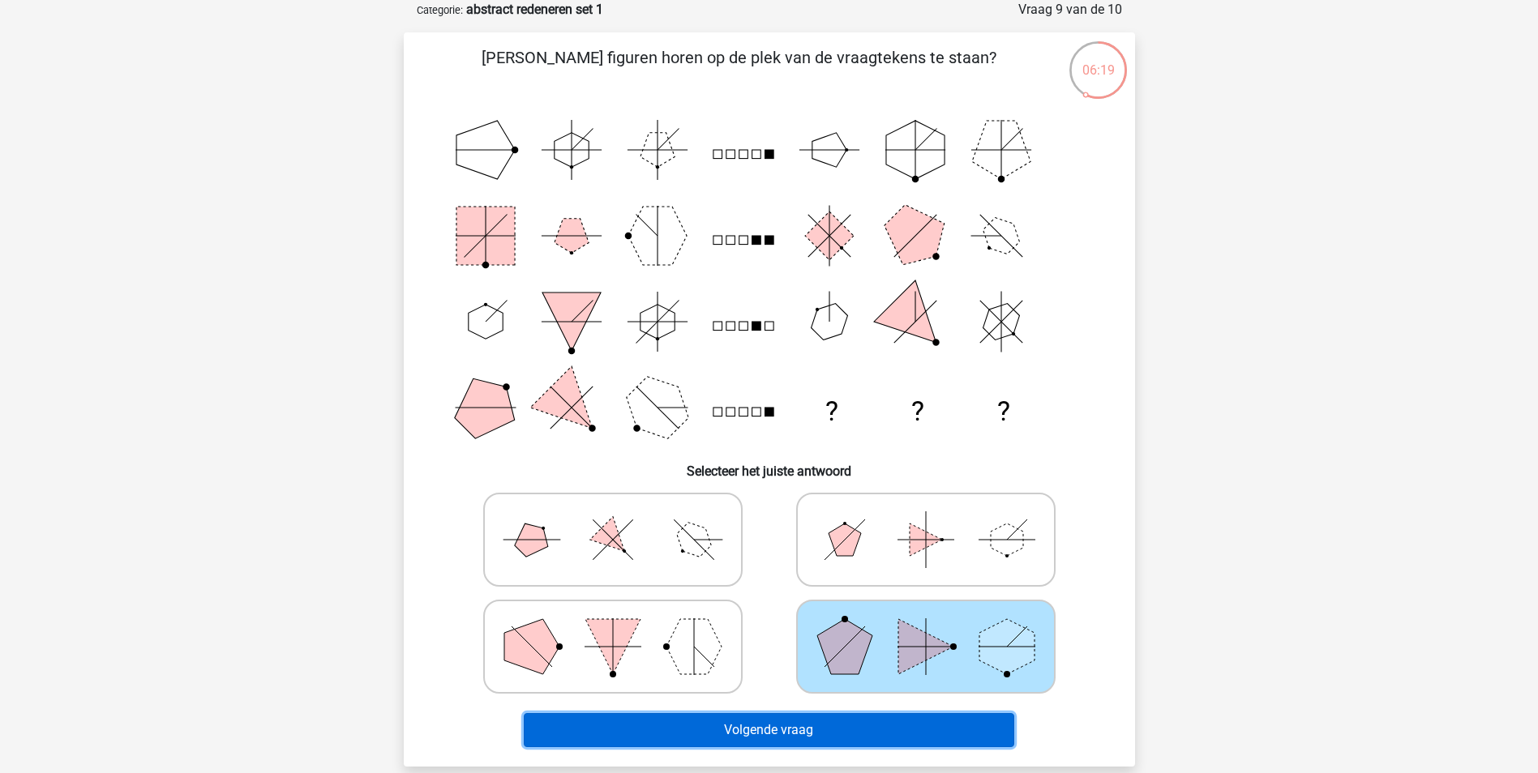
click at [896, 734] on button "Volgende vraag" at bounding box center [769, 730] width 490 height 34
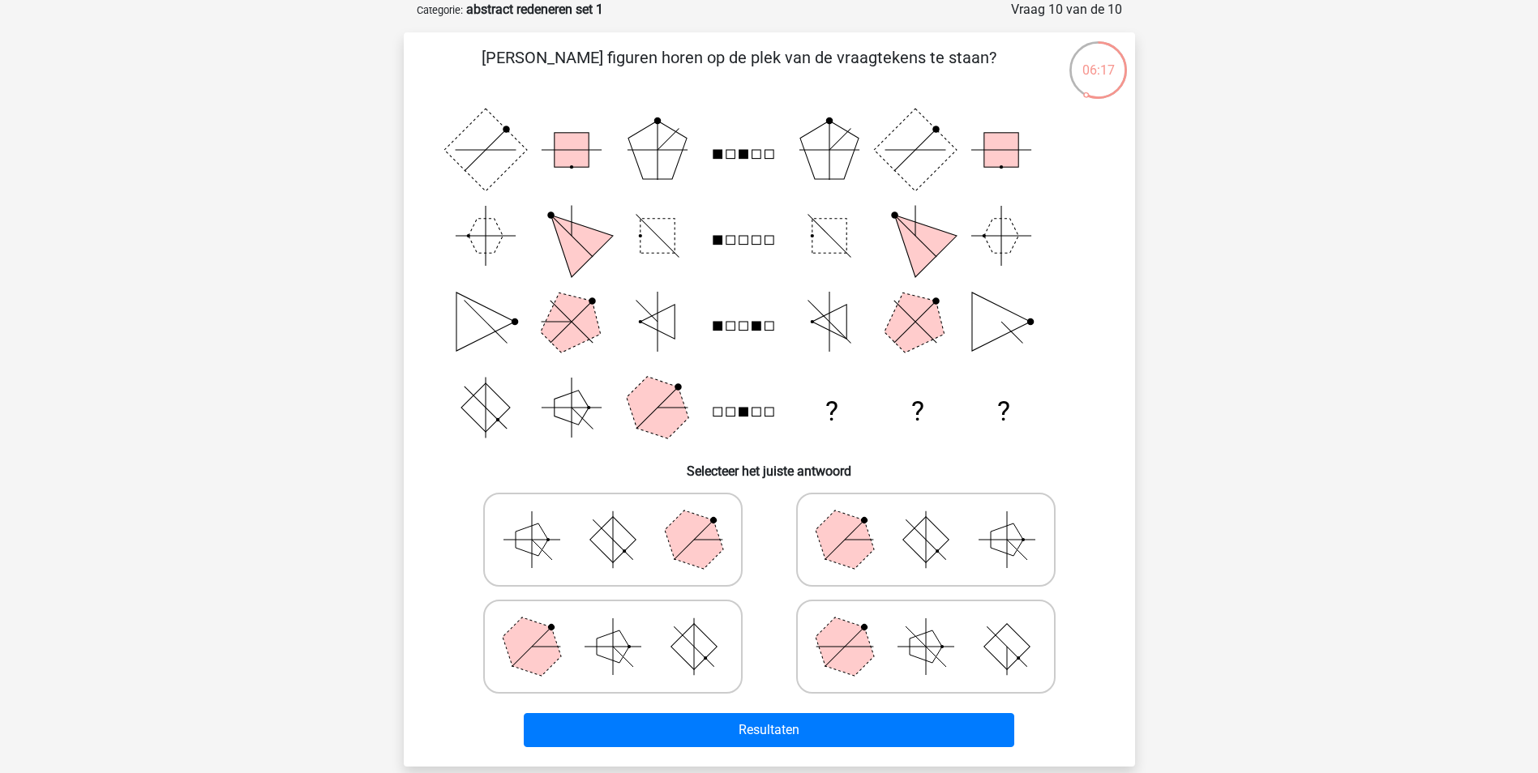
click at [874, 645] on icon at bounding box center [925, 646] width 243 height 81
click at [926, 627] on input "radio" at bounding box center [931, 621] width 11 height 11
radio input "true"
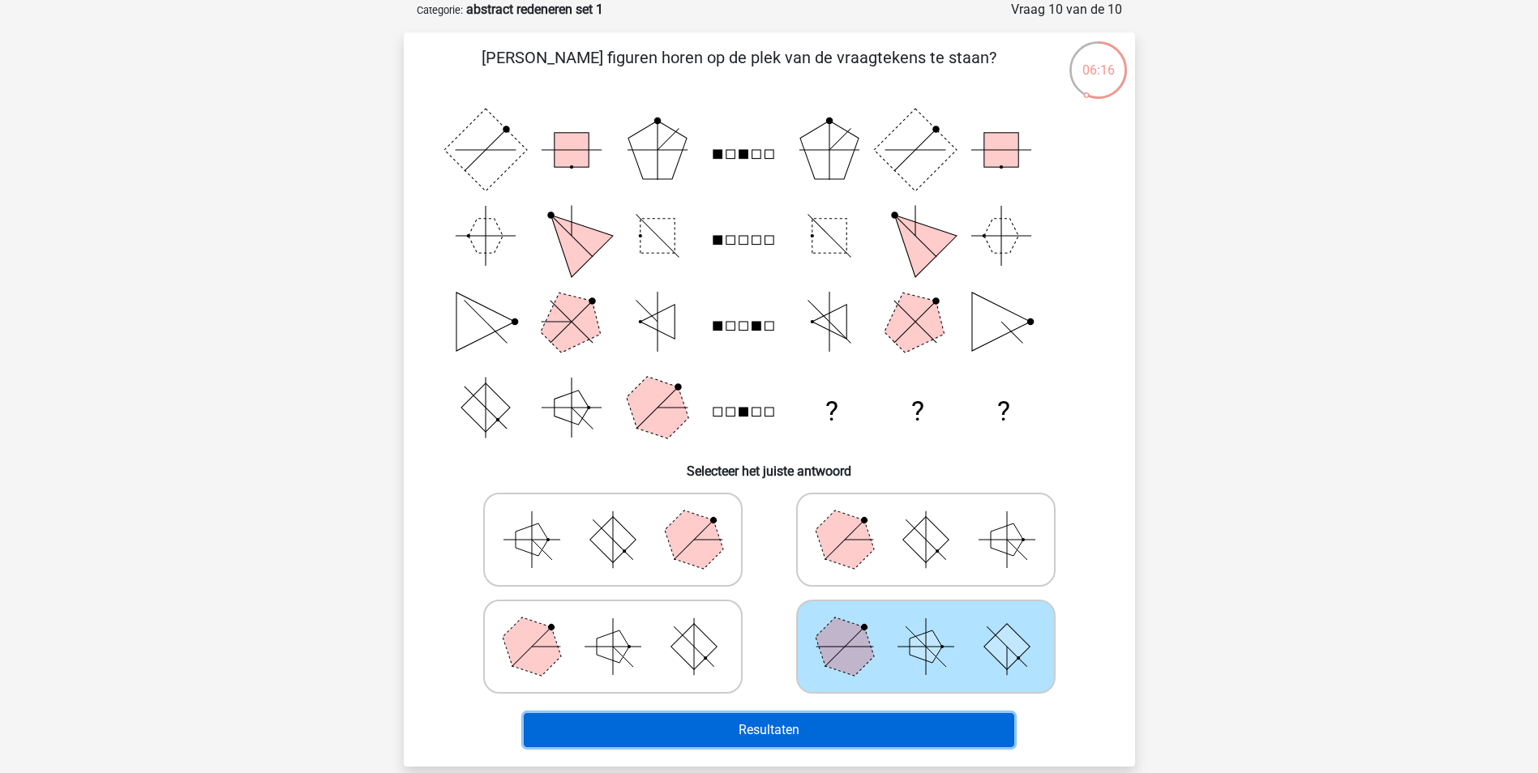
click at [888, 722] on button "Resultaten" at bounding box center [769, 730] width 490 height 34
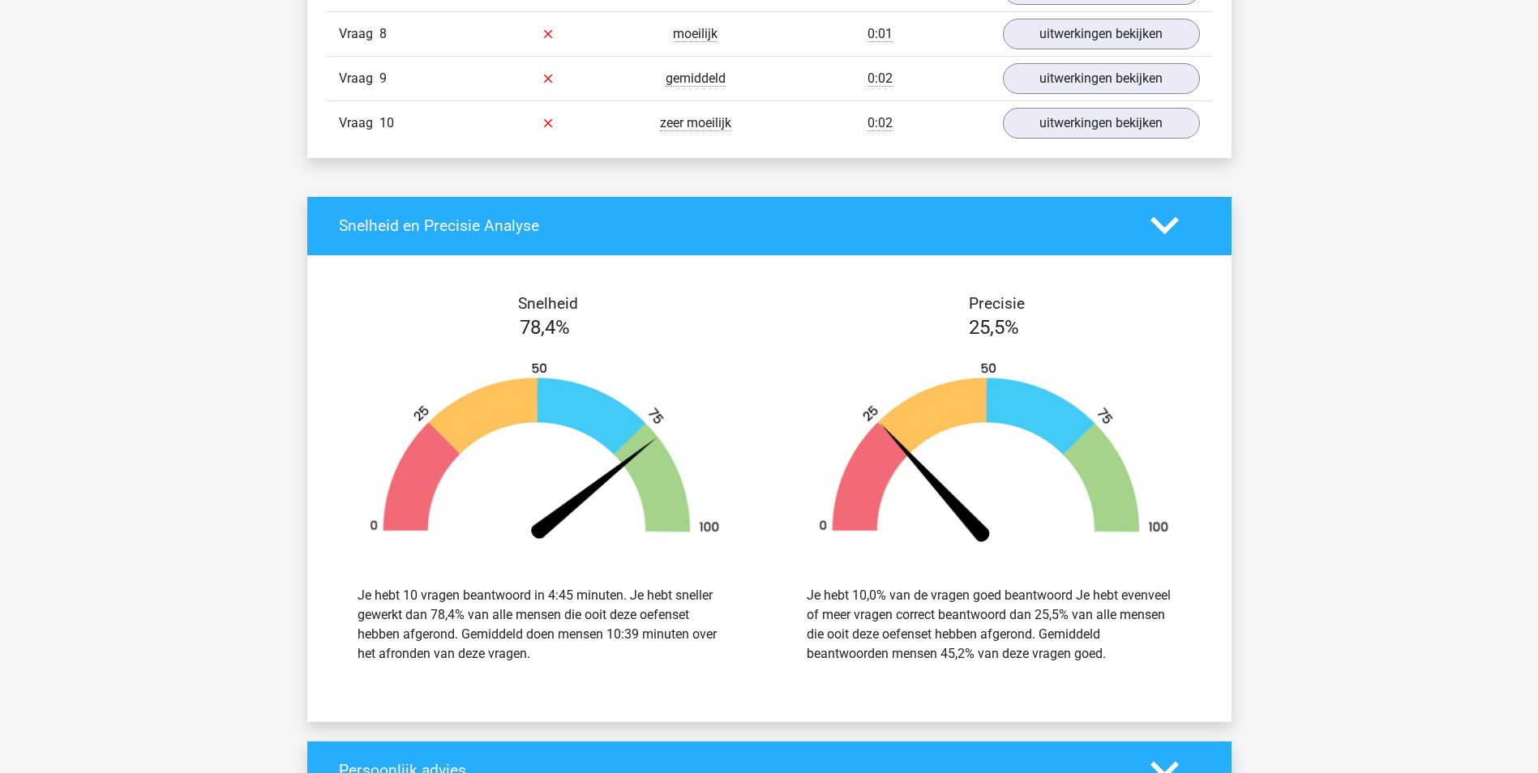
scroll to position [1216, 0]
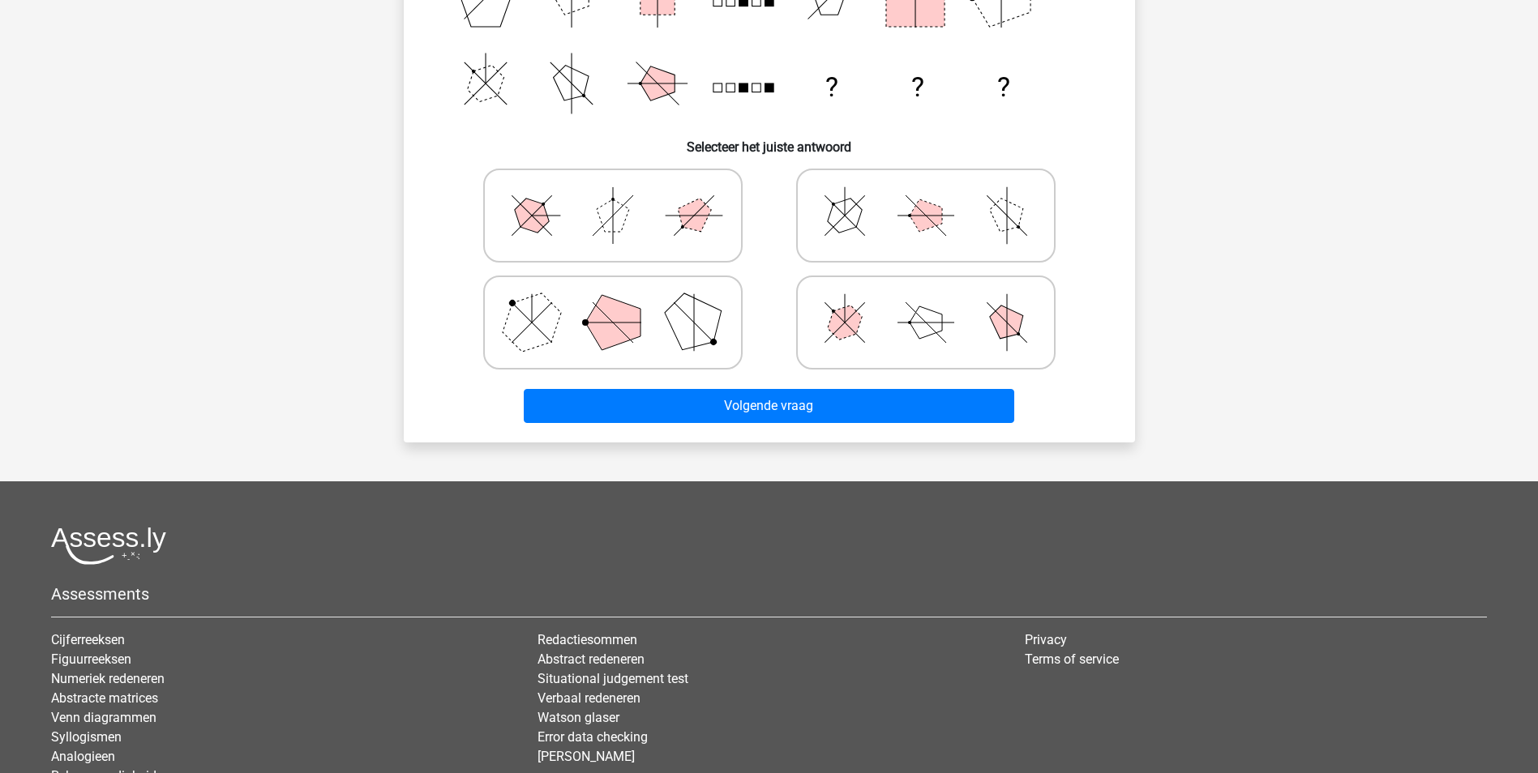
scroll to position [486, 0]
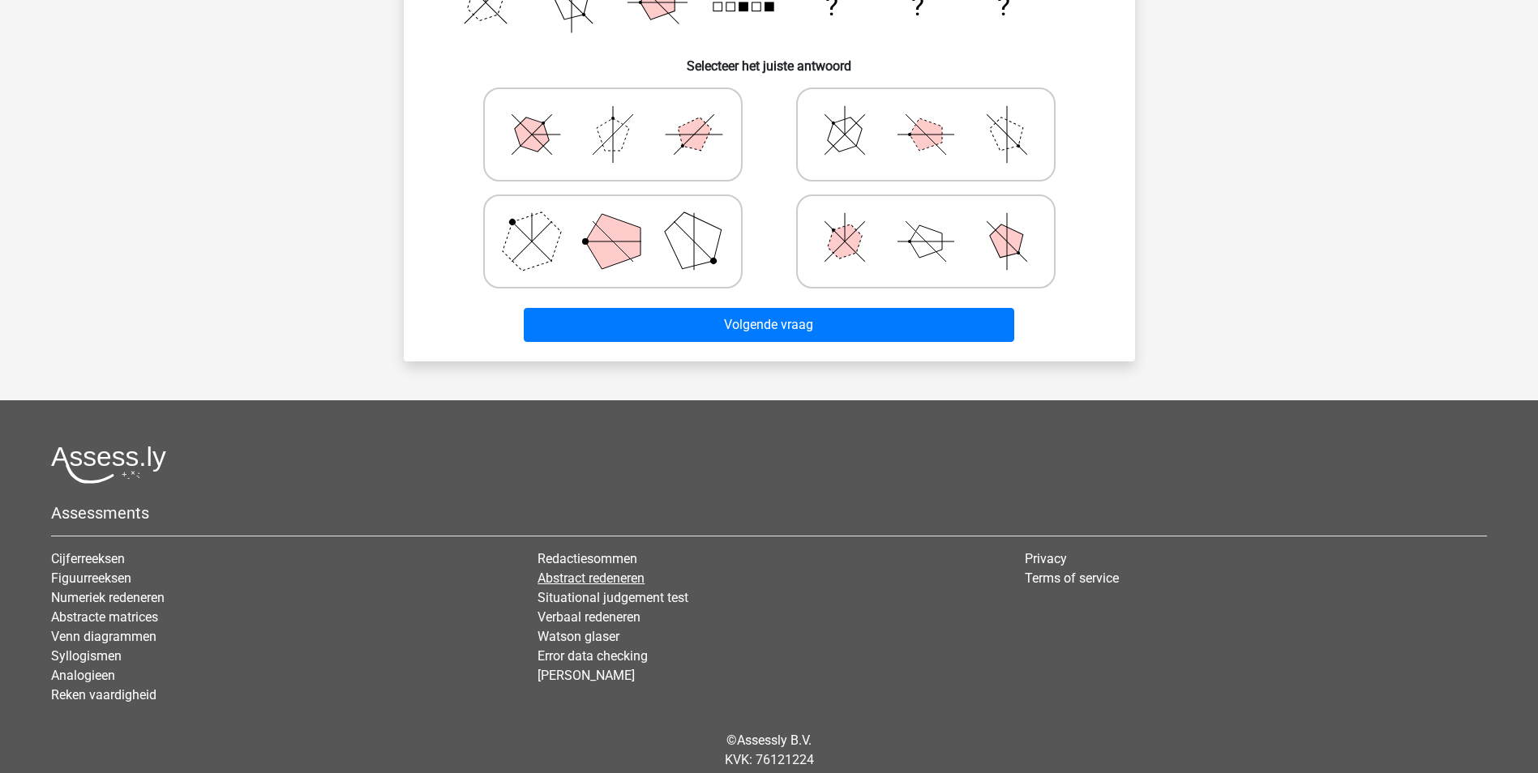
click at [572, 577] on link "Abstract redeneren" at bounding box center [590, 578] width 107 height 15
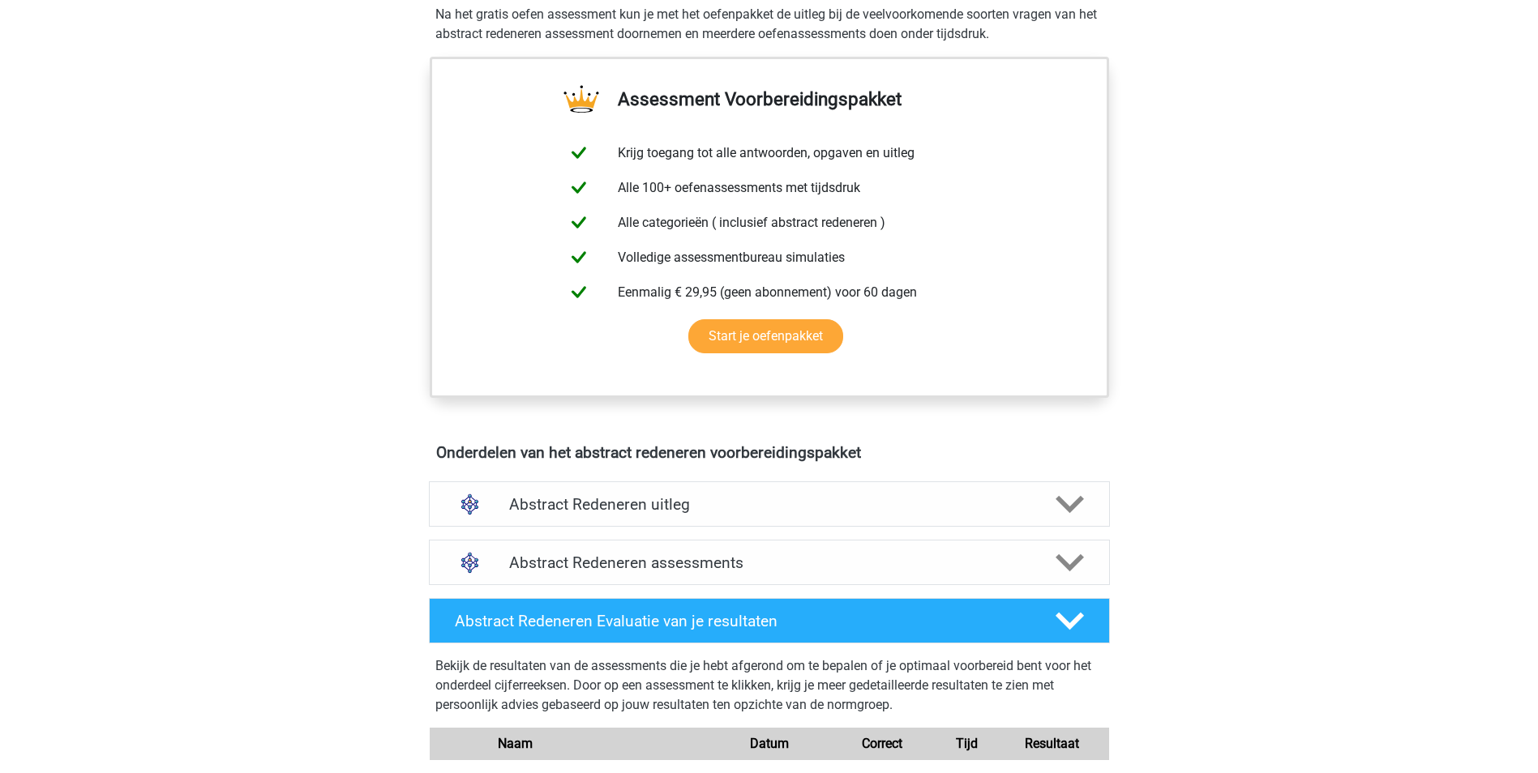
scroll to position [208, 0]
